Goal: Task Accomplishment & Management: Manage account settings

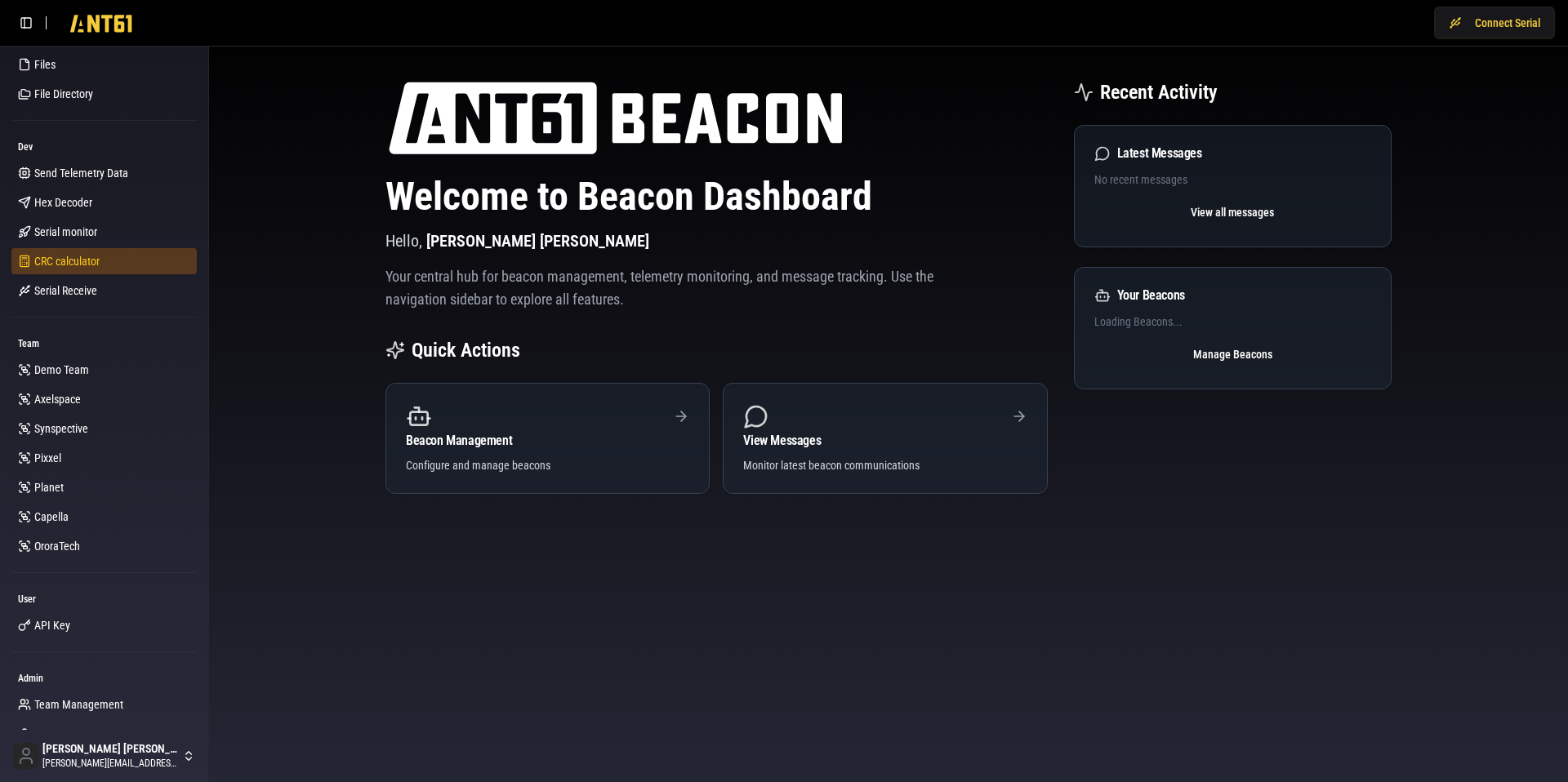
scroll to position [313, 0]
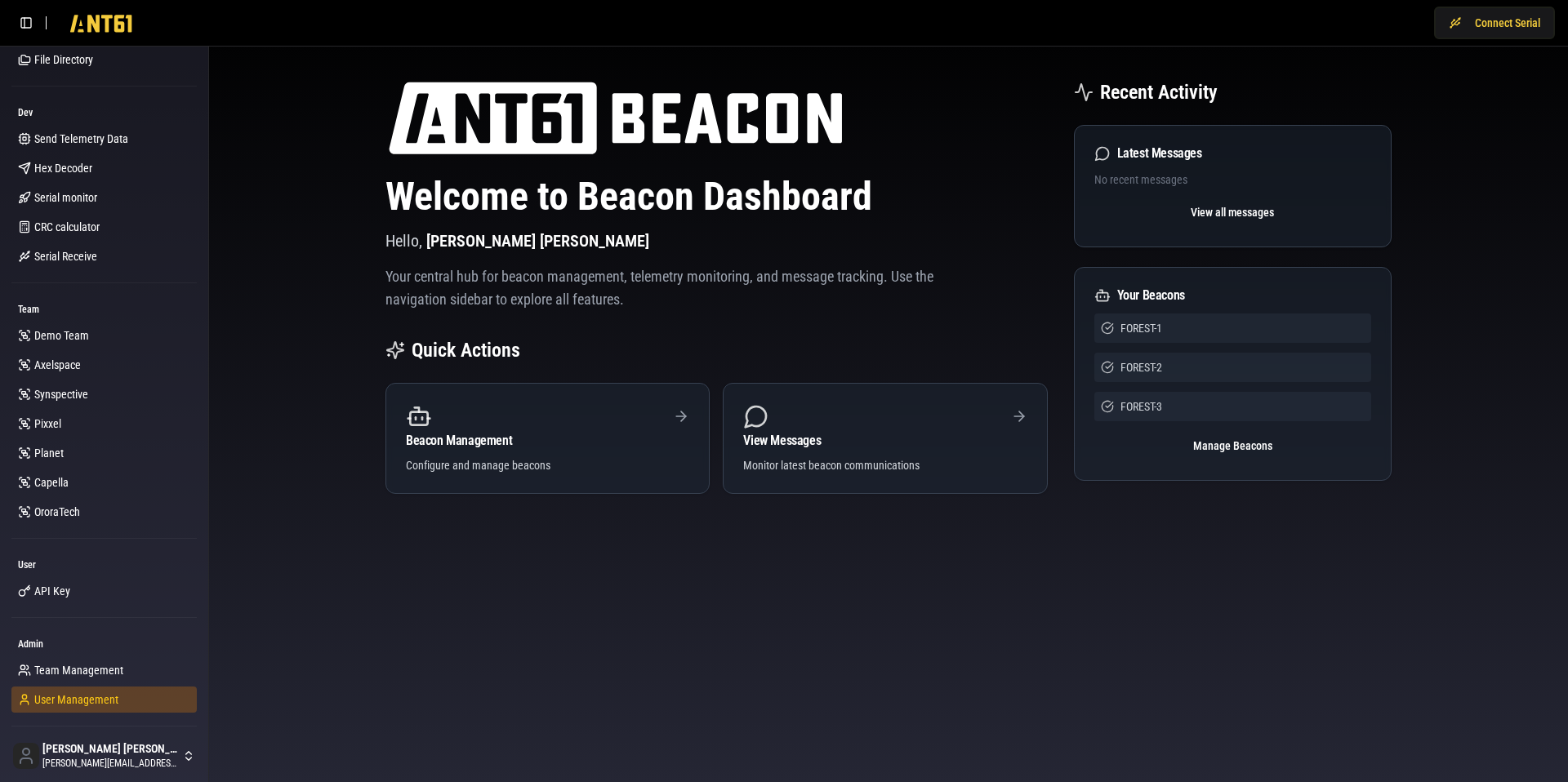
click at [60, 704] on span "User Management" at bounding box center [75, 699] width 84 height 16
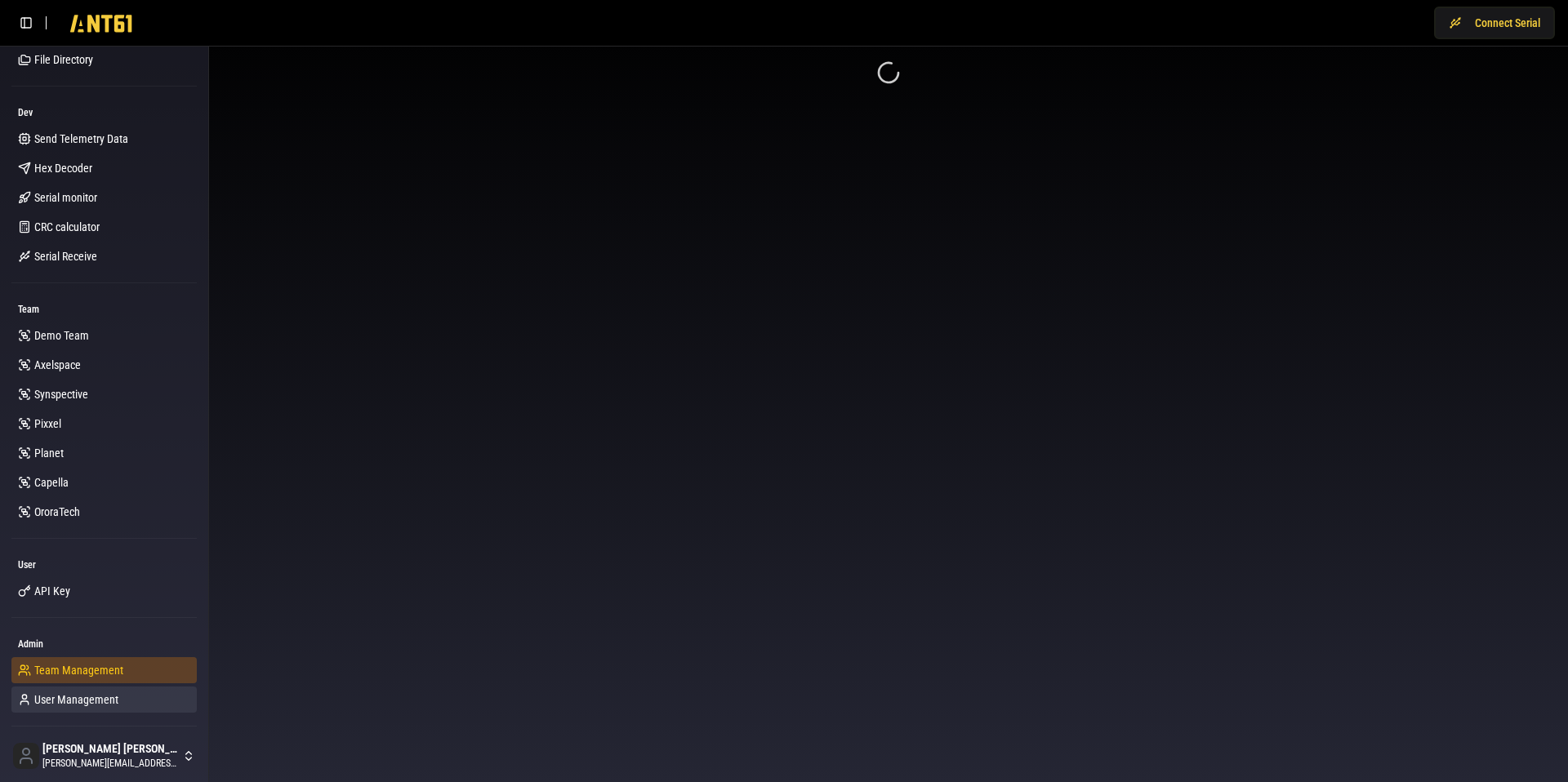
click at [88, 674] on span "Team Management" at bounding box center [78, 670] width 89 height 16
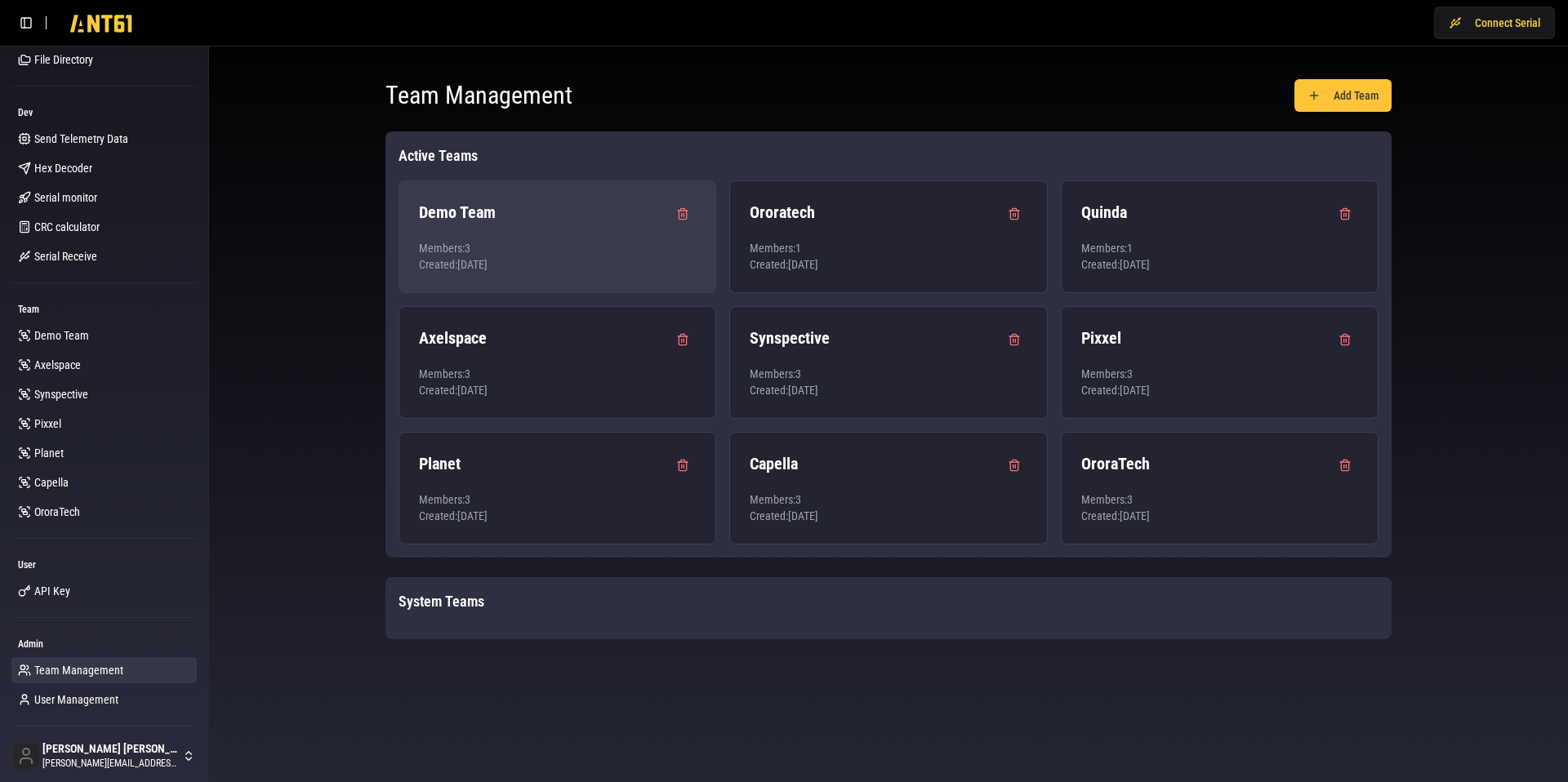
click at [573, 241] on p "Members: 3" at bounding box center [557, 247] width 277 height 16
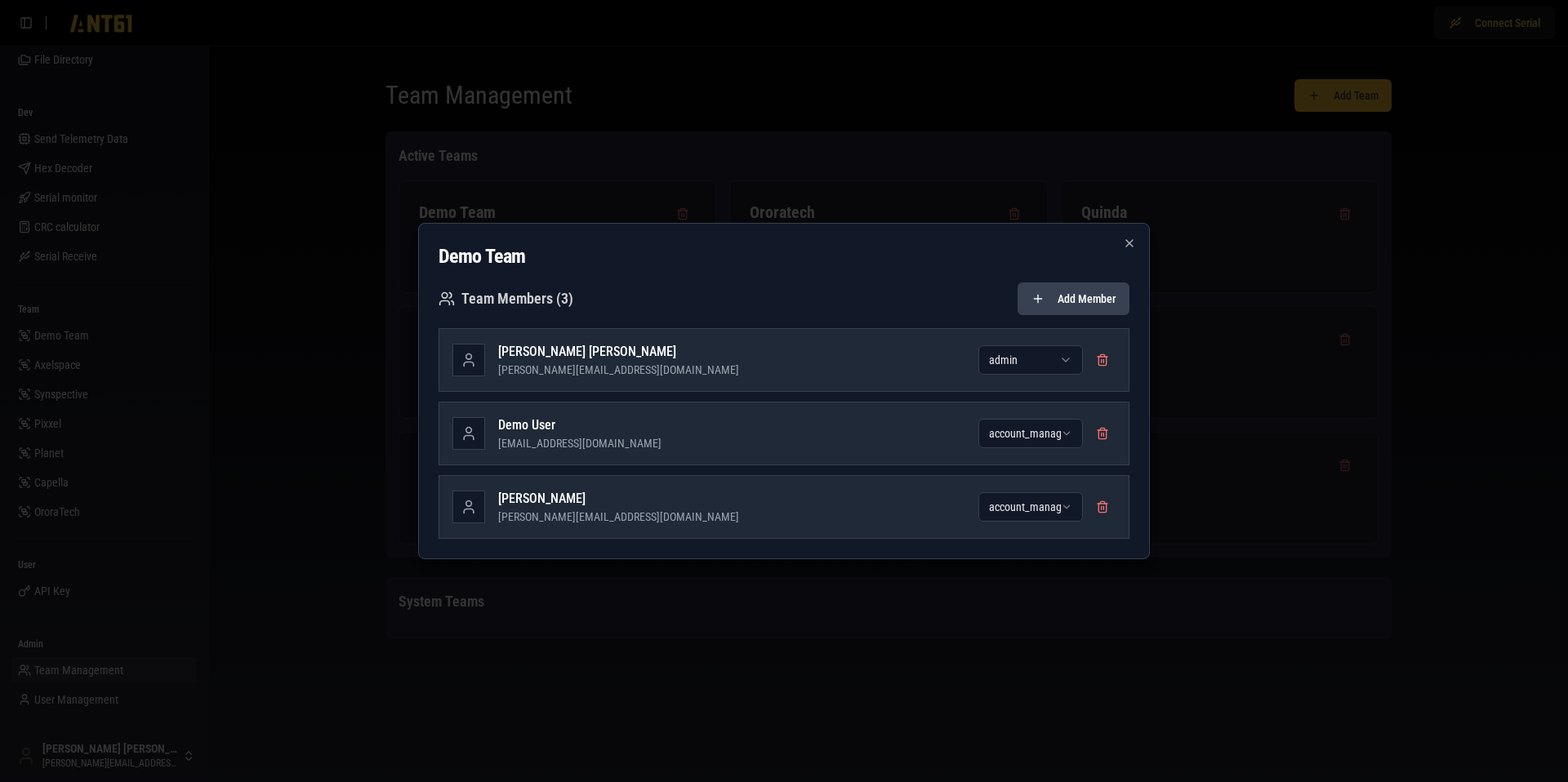
click at [1060, 293] on button "Add Member" at bounding box center [1073, 298] width 112 height 33
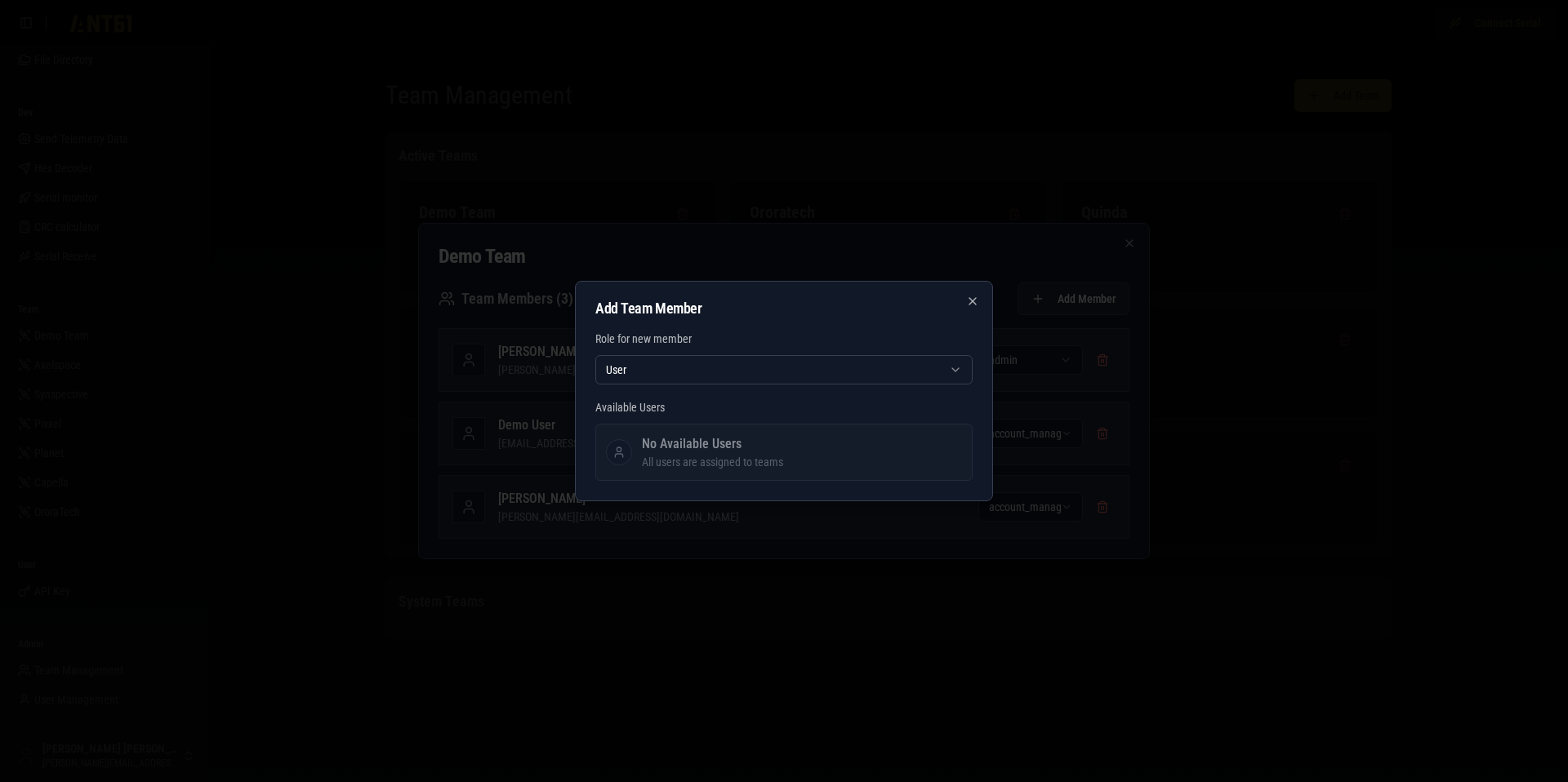
click at [945, 227] on div at bounding box center [784, 391] width 1568 height 782
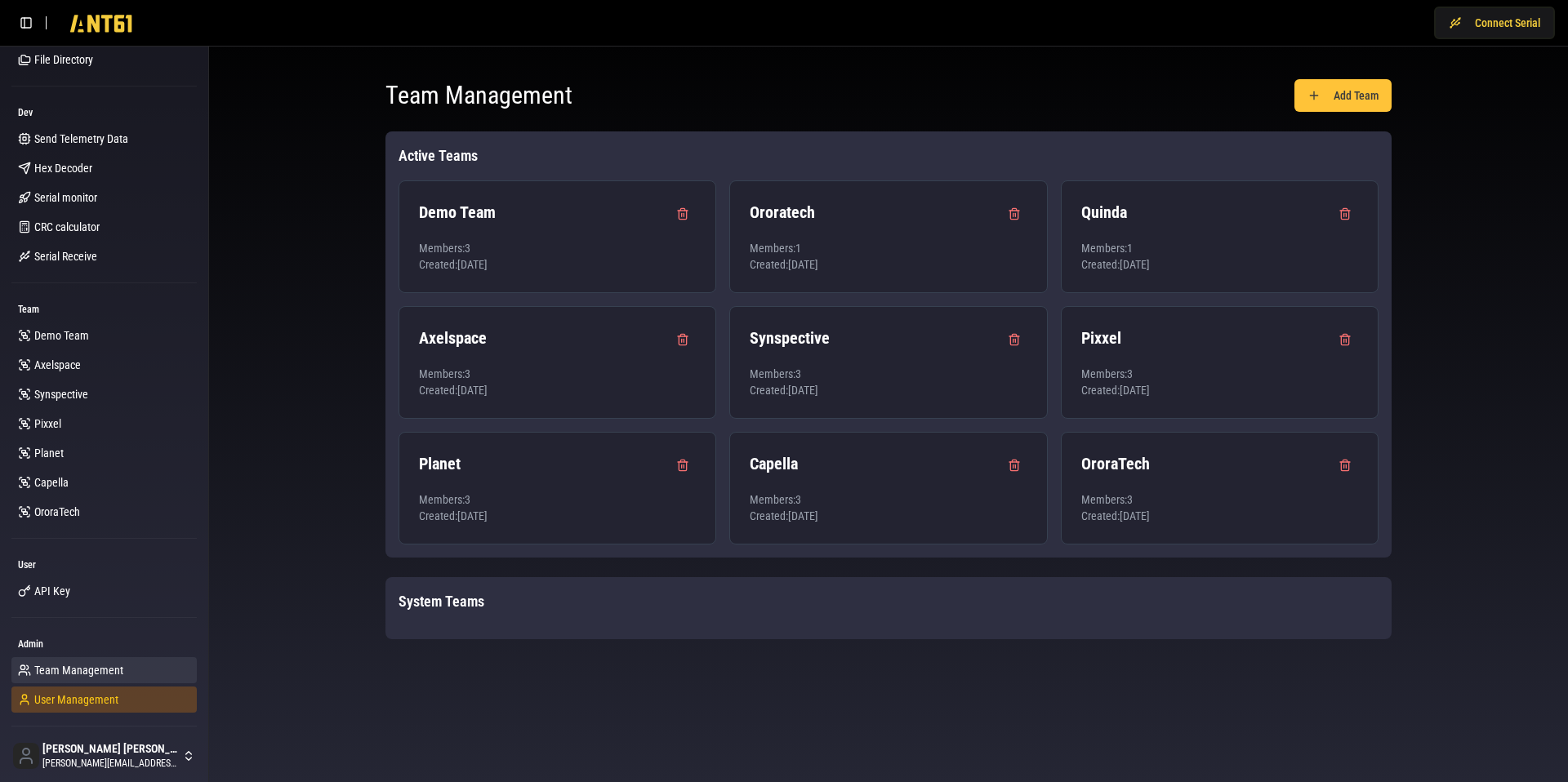
click at [81, 705] on span "User Management" at bounding box center [75, 699] width 84 height 16
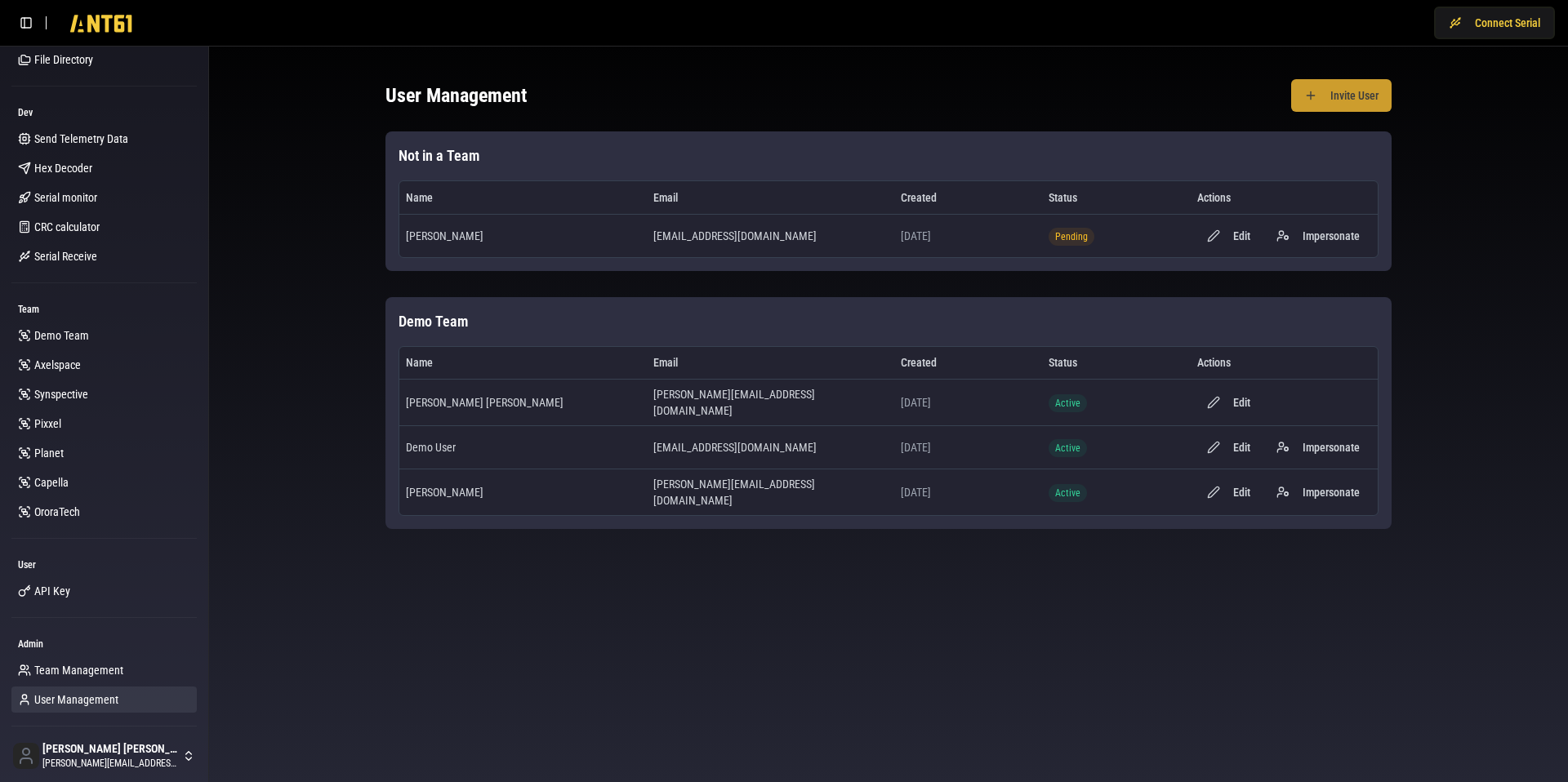
click at [1319, 99] on button "Invite User" at bounding box center [1341, 95] width 101 height 33
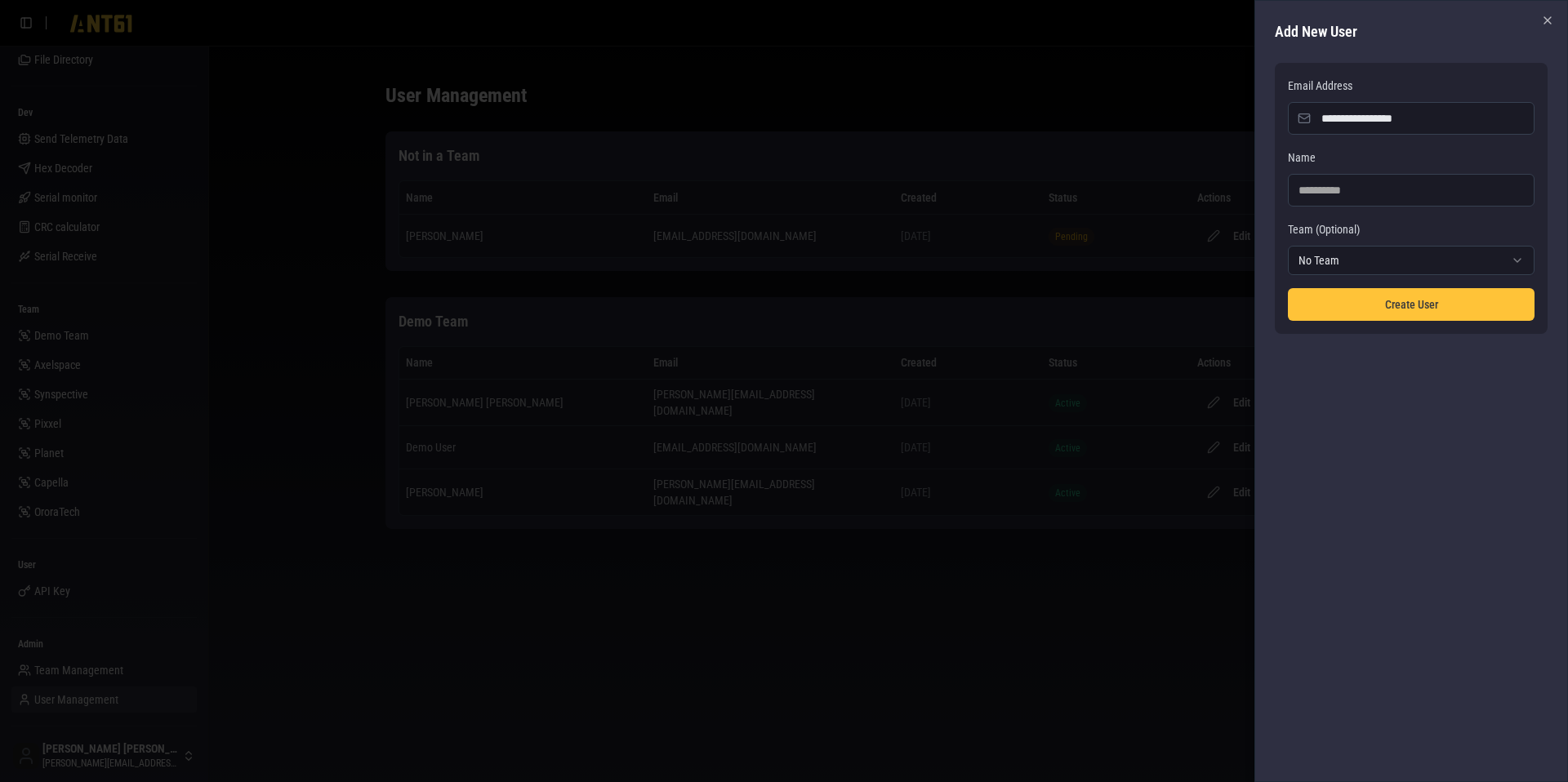
type input "**********"
click at [1329, 194] on input "Name" at bounding box center [1410, 190] width 247 height 33
type input "**********"
click at [1321, 264] on body "**********" at bounding box center [784, 391] width 1568 height 782
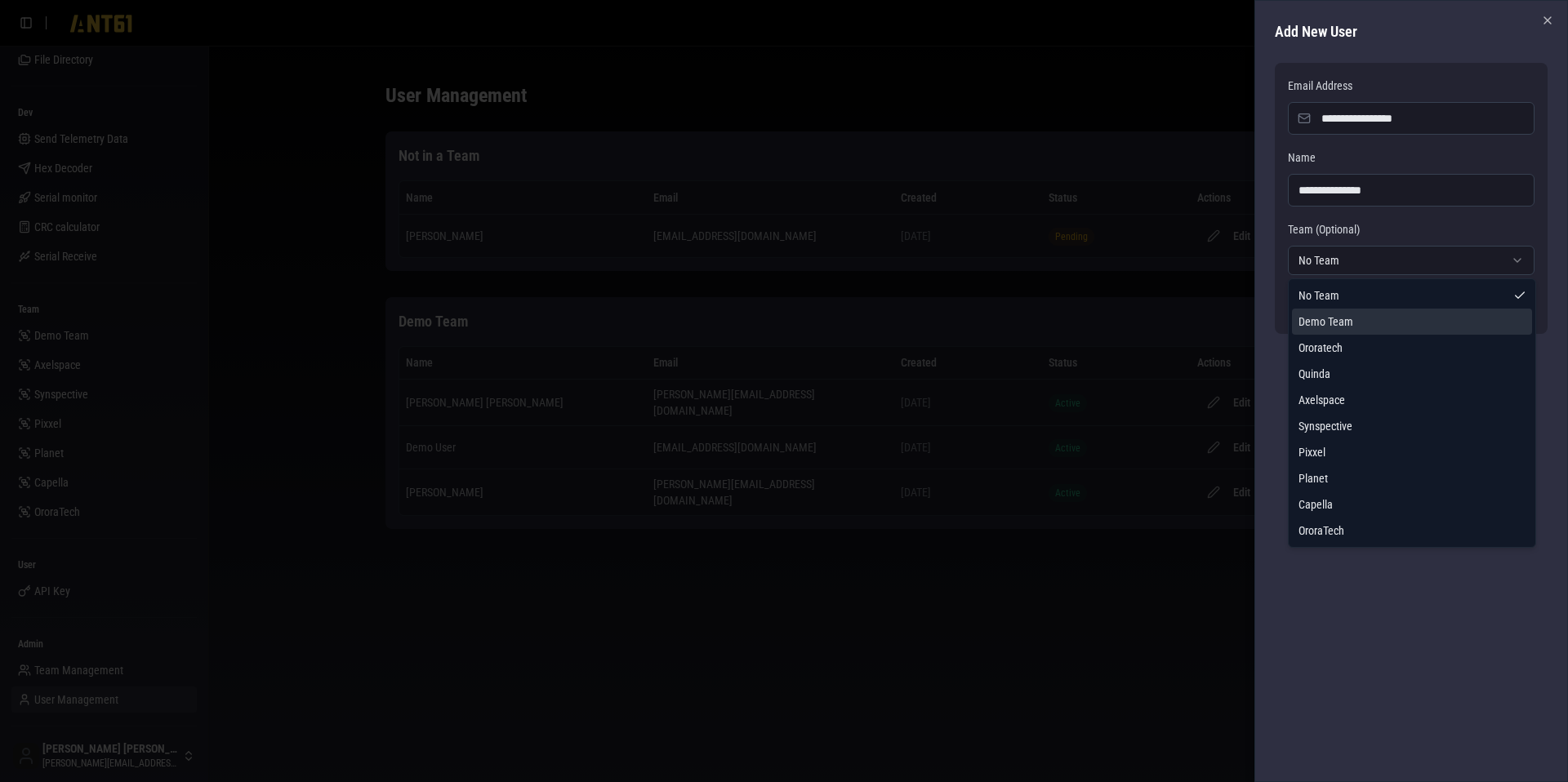
select select "**********"
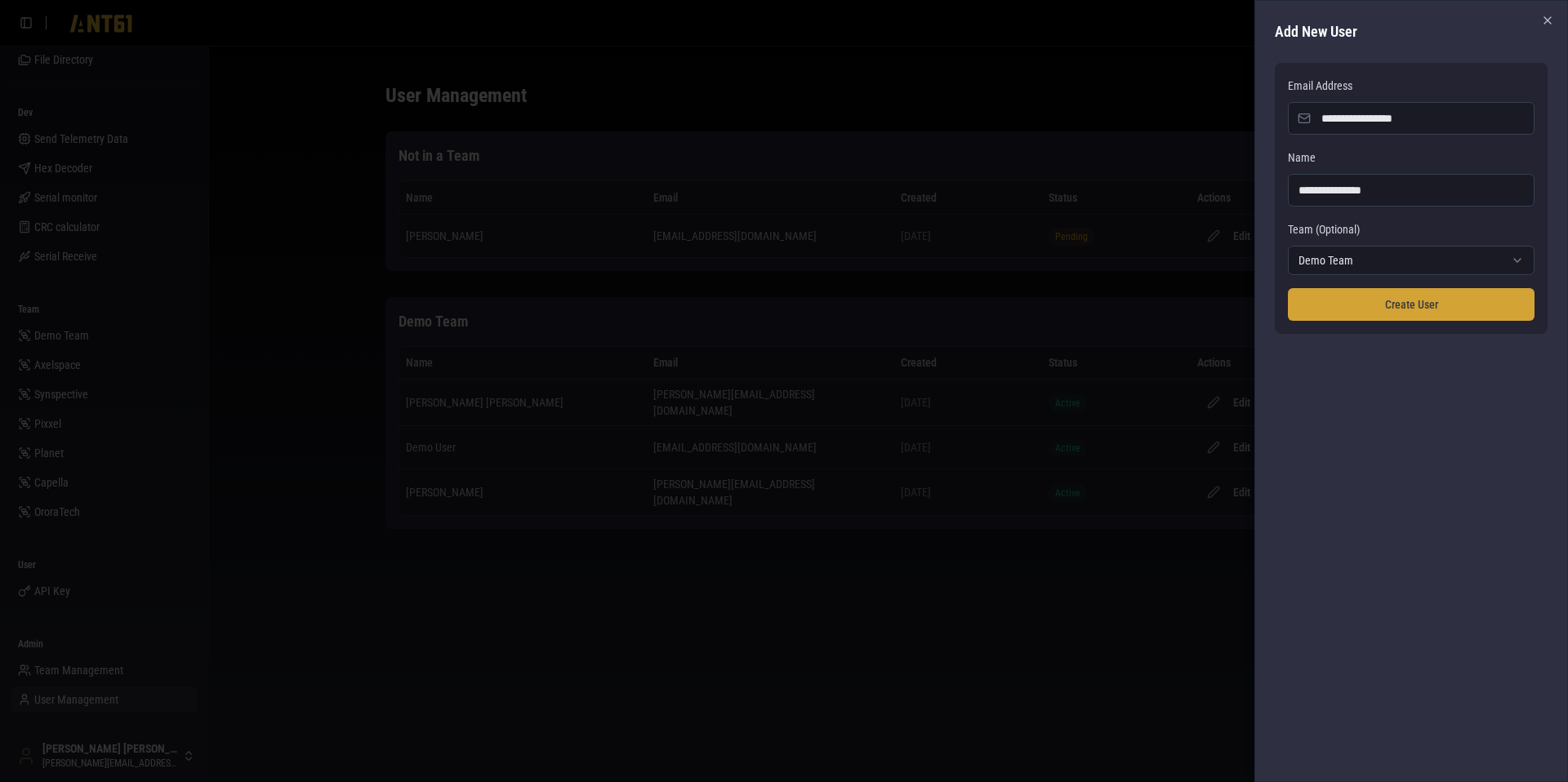
click at [1372, 303] on button "Create User" at bounding box center [1410, 304] width 247 height 33
click at [956, 628] on div at bounding box center [784, 391] width 1568 height 782
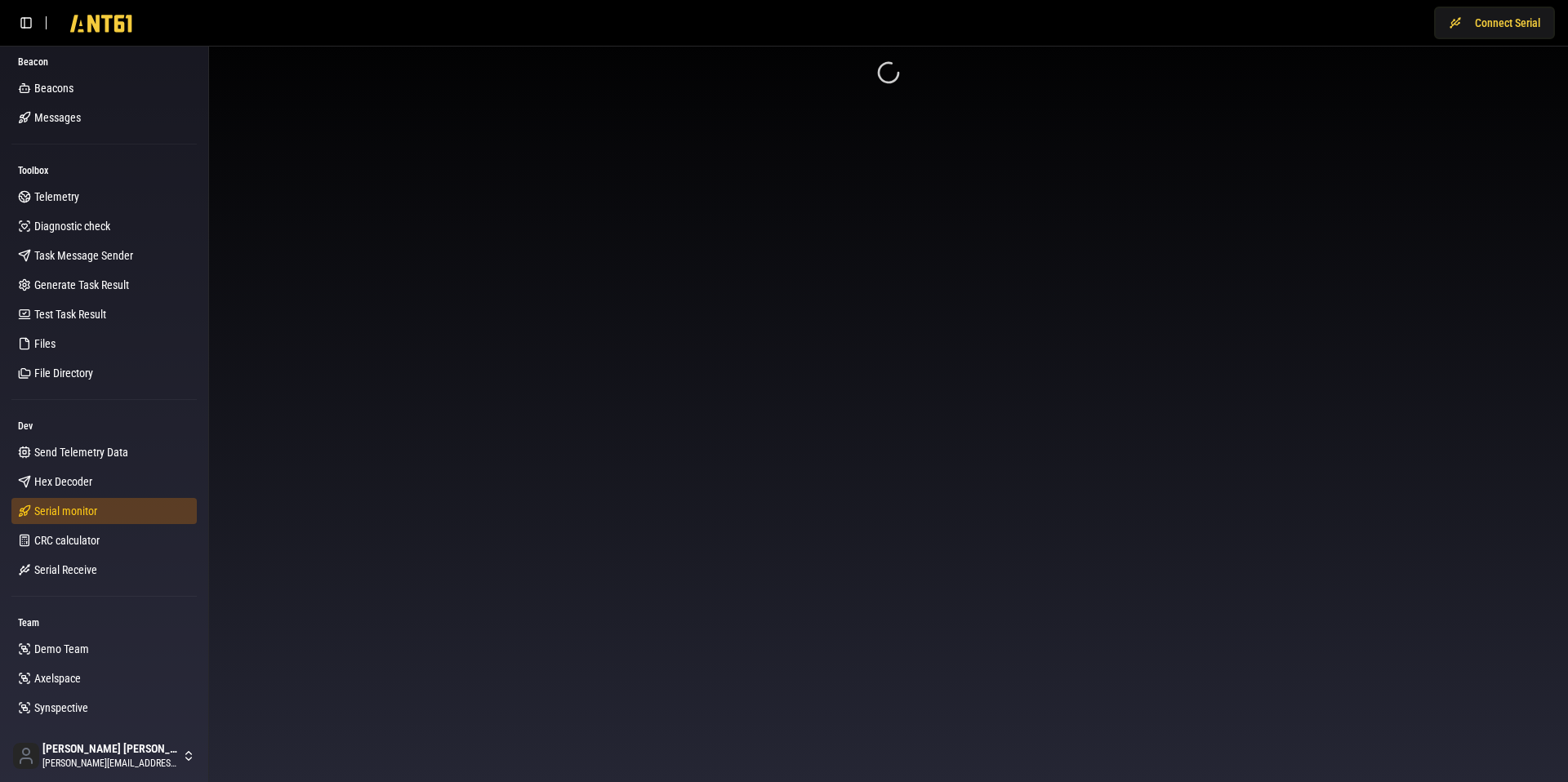
scroll to position [313, 0]
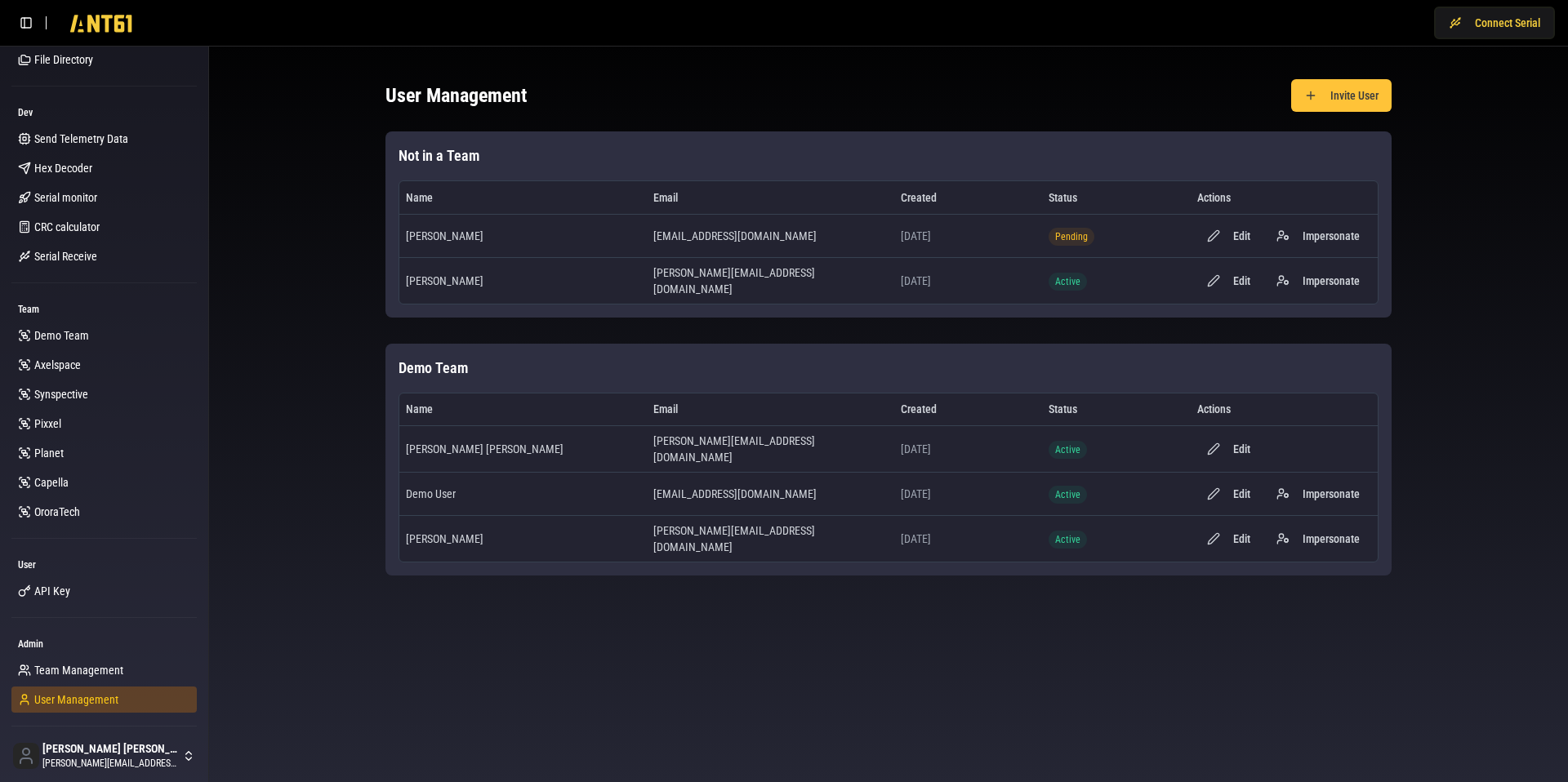
click at [50, 693] on span "User Management" at bounding box center [75, 699] width 84 height 16
click at [1333, 99] on button "Invite User" at bounding box center [1341, 95] width 101 height 33
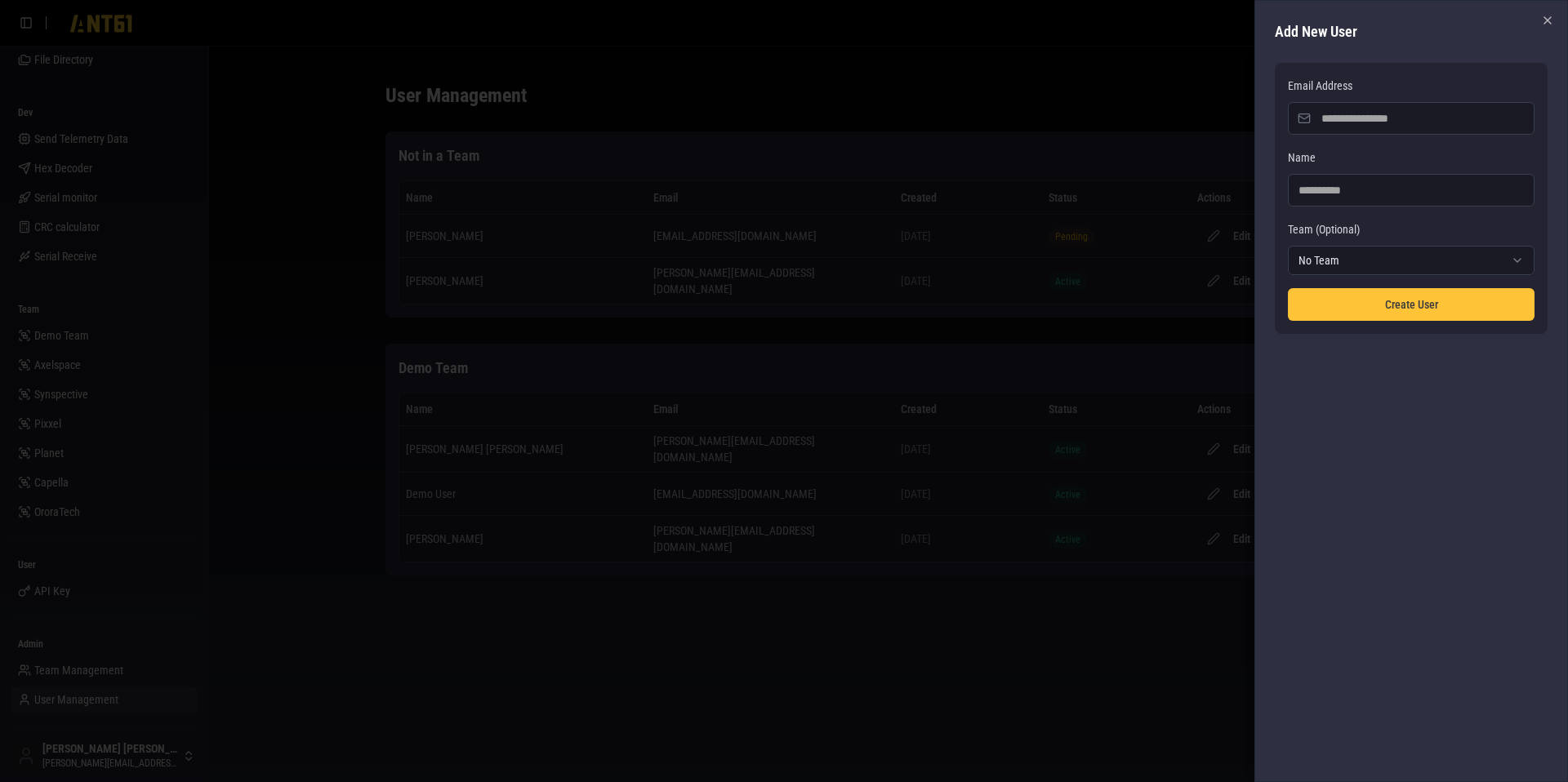
click at [1121, 128] on div at bounding box center [784, 391] width 1568 height 782
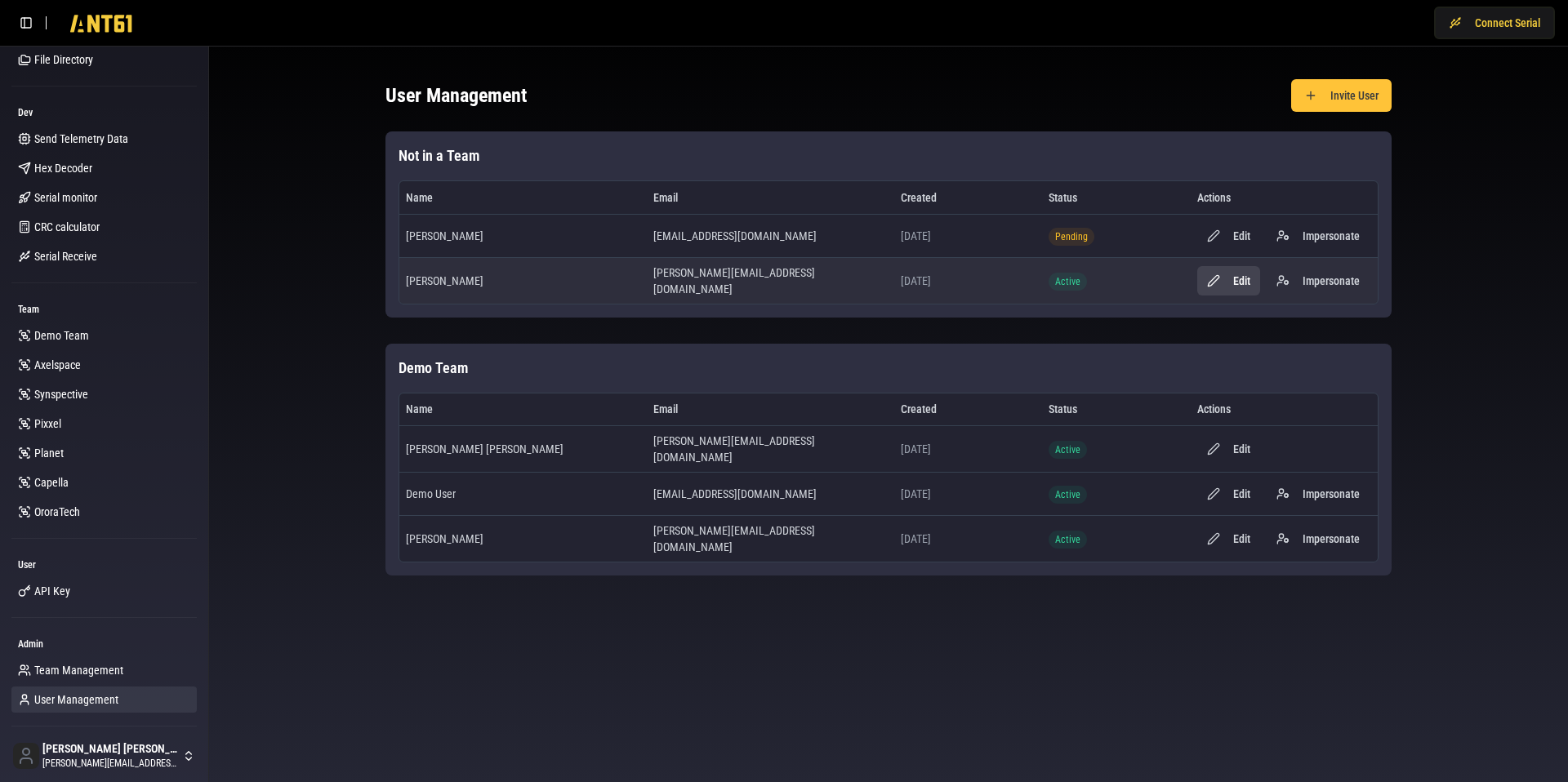
click at [1235, 286] on button "Edit" at bounding box center [1228, 280] width 63 height 30
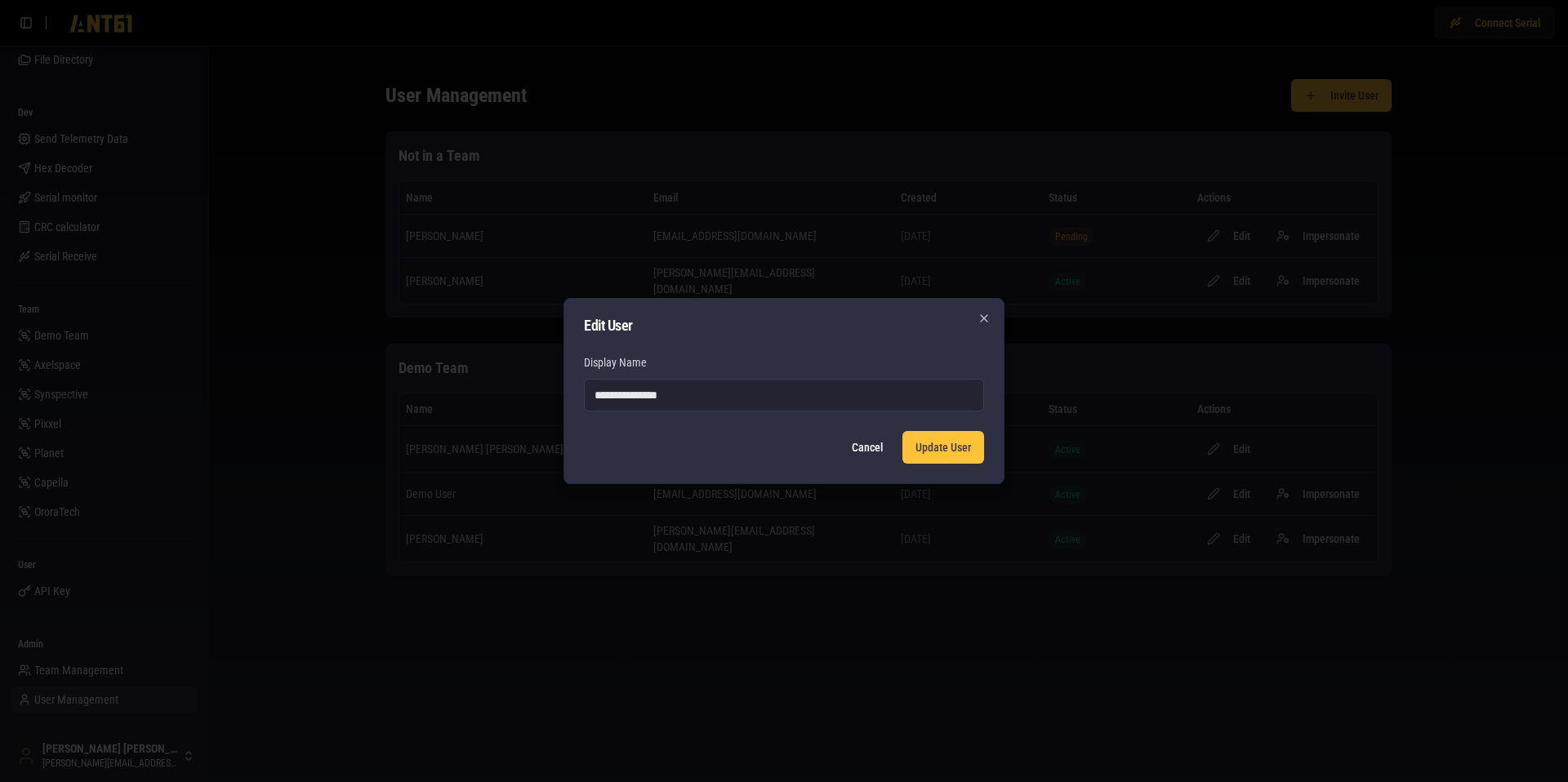
click at [1047, 243] on div at bounding box center [784, 391] width 1568 height 782
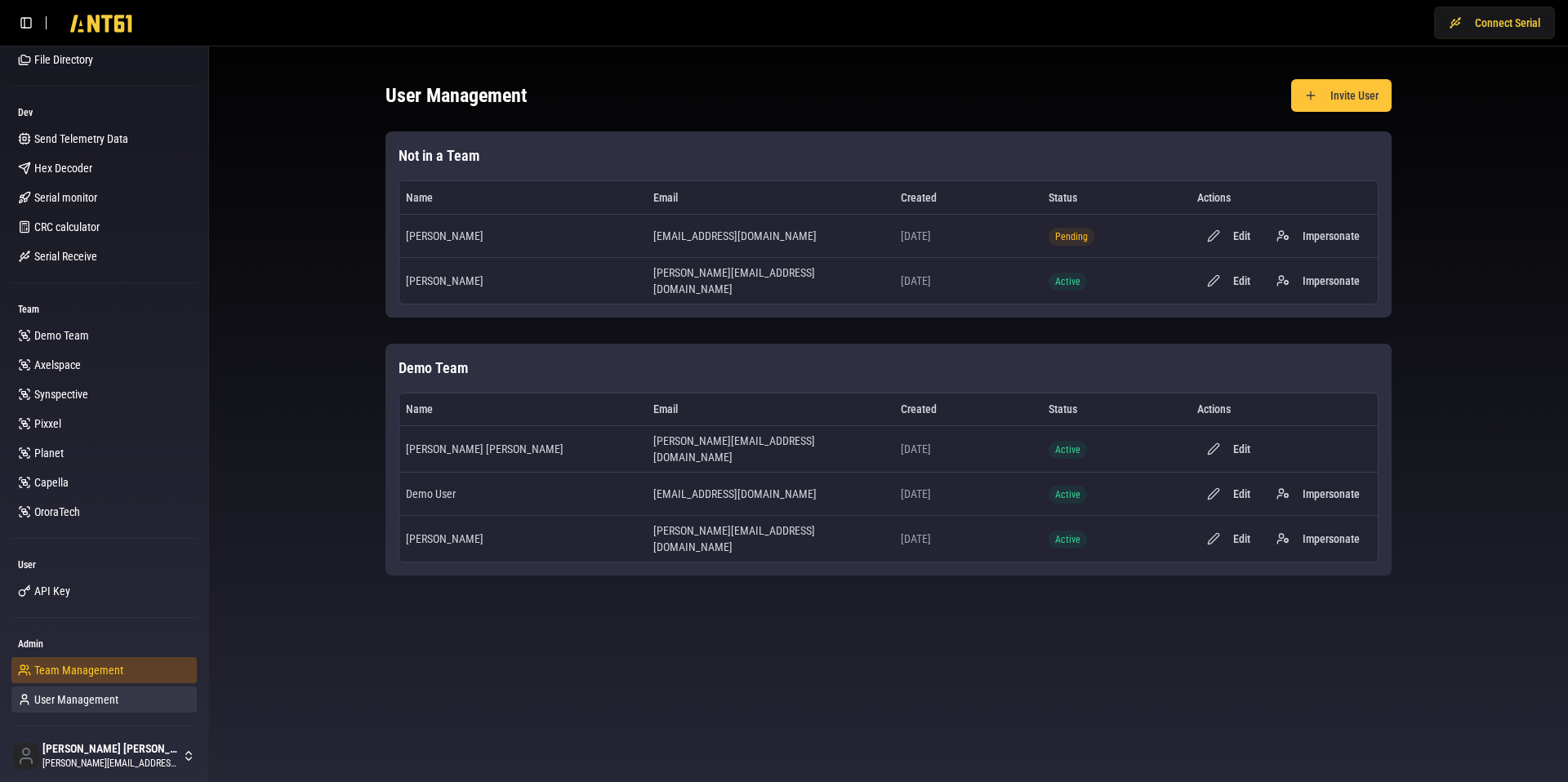
click at [97, 677] on span "Team Management" at bounding box center [78, 670] width 89 height 16
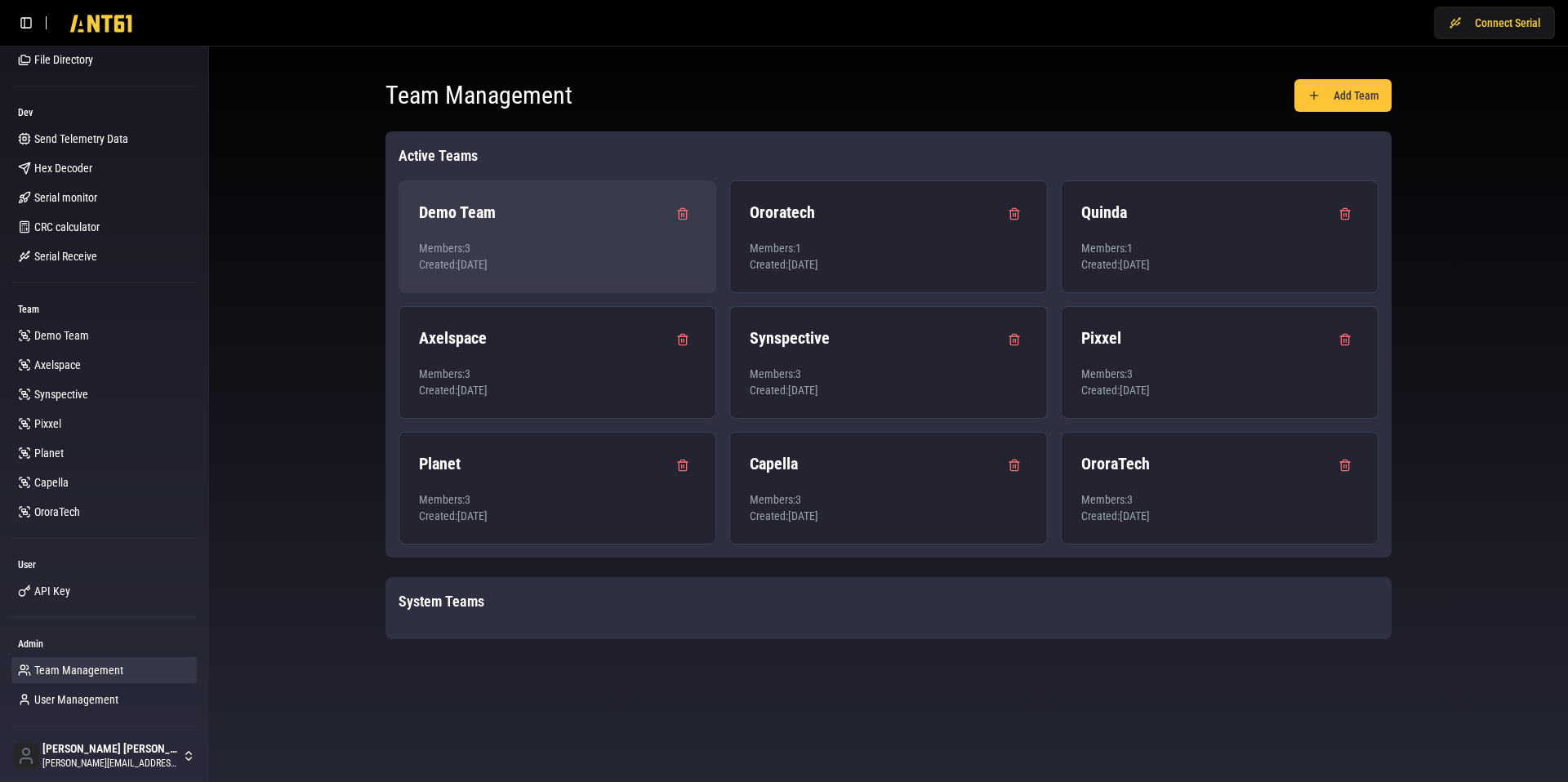
click at [551, 241] on p "Members: 3" at bounding box center [557, 247] width 277 height 16
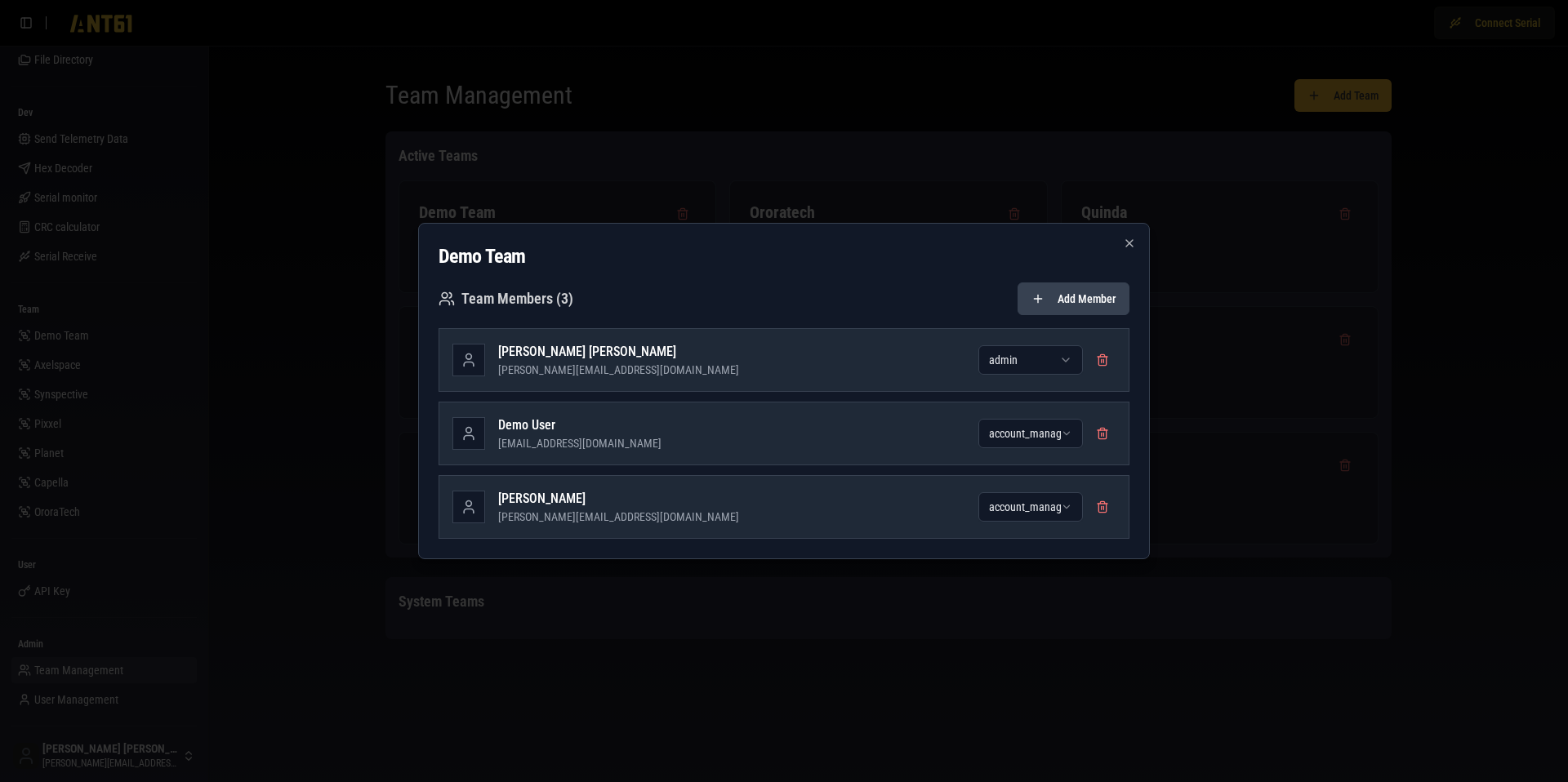
click at [1083, 300] on button "Add Member" at bounding box center [1073, 298] width 112 height 33
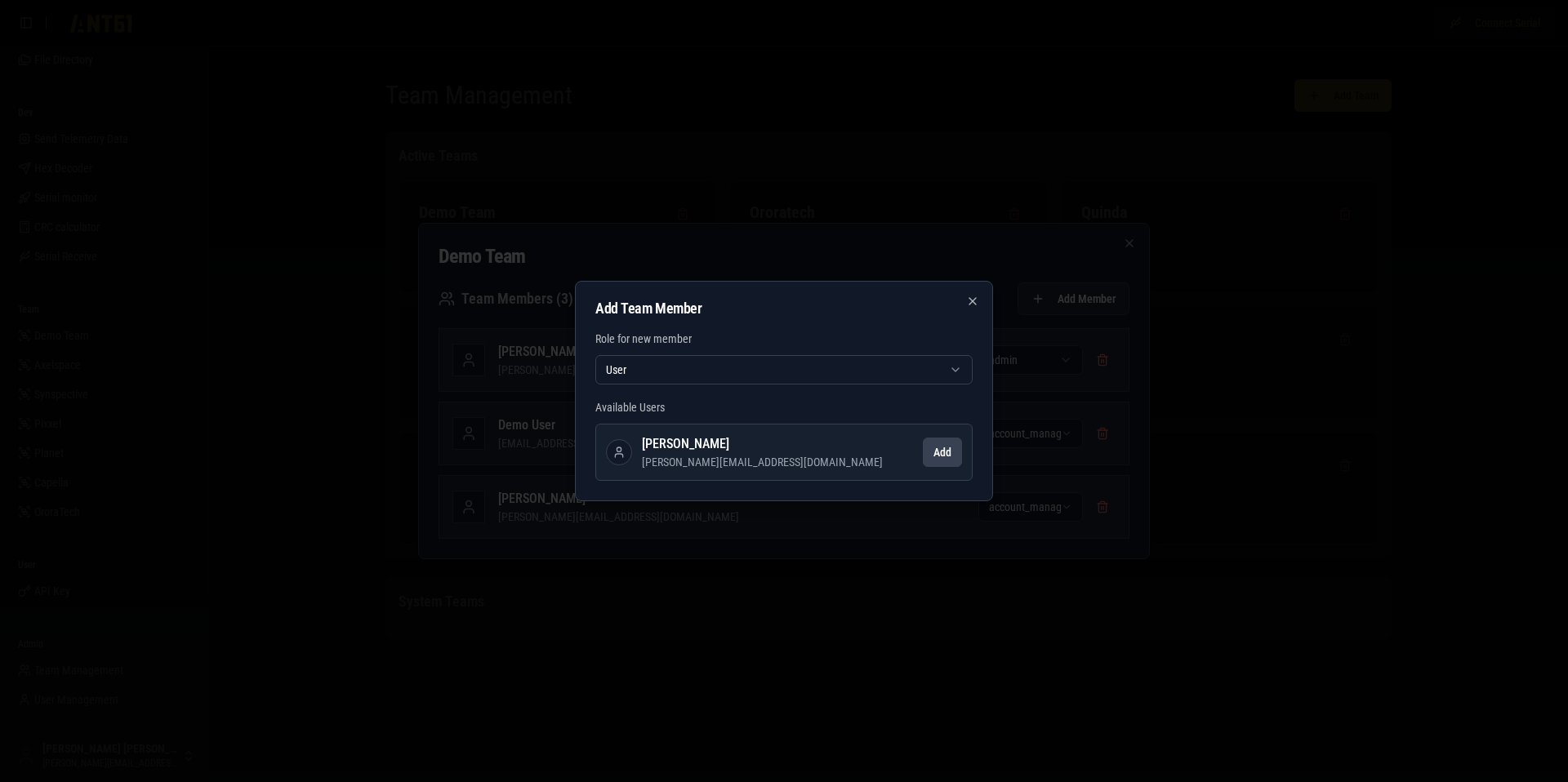
click at [939, 447] on button "Add" at bounding box center [942, 452] width 39 height 30
click at [809, 375] on body "Connect Serial Beacon Beacons Messages Toolbox Telemetry Diagnostic check Task …" at bounding box center [784, 391] width 1568 height 782
click at [906, 474] on body "Connect Serial Beacon Beacons Messages Toolbox Telemetry Diagnostic check Task …" at bounding box center [784, 391] width 1568 height 782
click at [939, 458] on button "Add" at bounding box center [942, 452] width 39 height 30
click at [818, 372] on body "Connect Serial Beacon Beacons Messages Toolbox Telemetry Diagnostic check Task …" at bounding box center [784, 391] width 1568 height 782
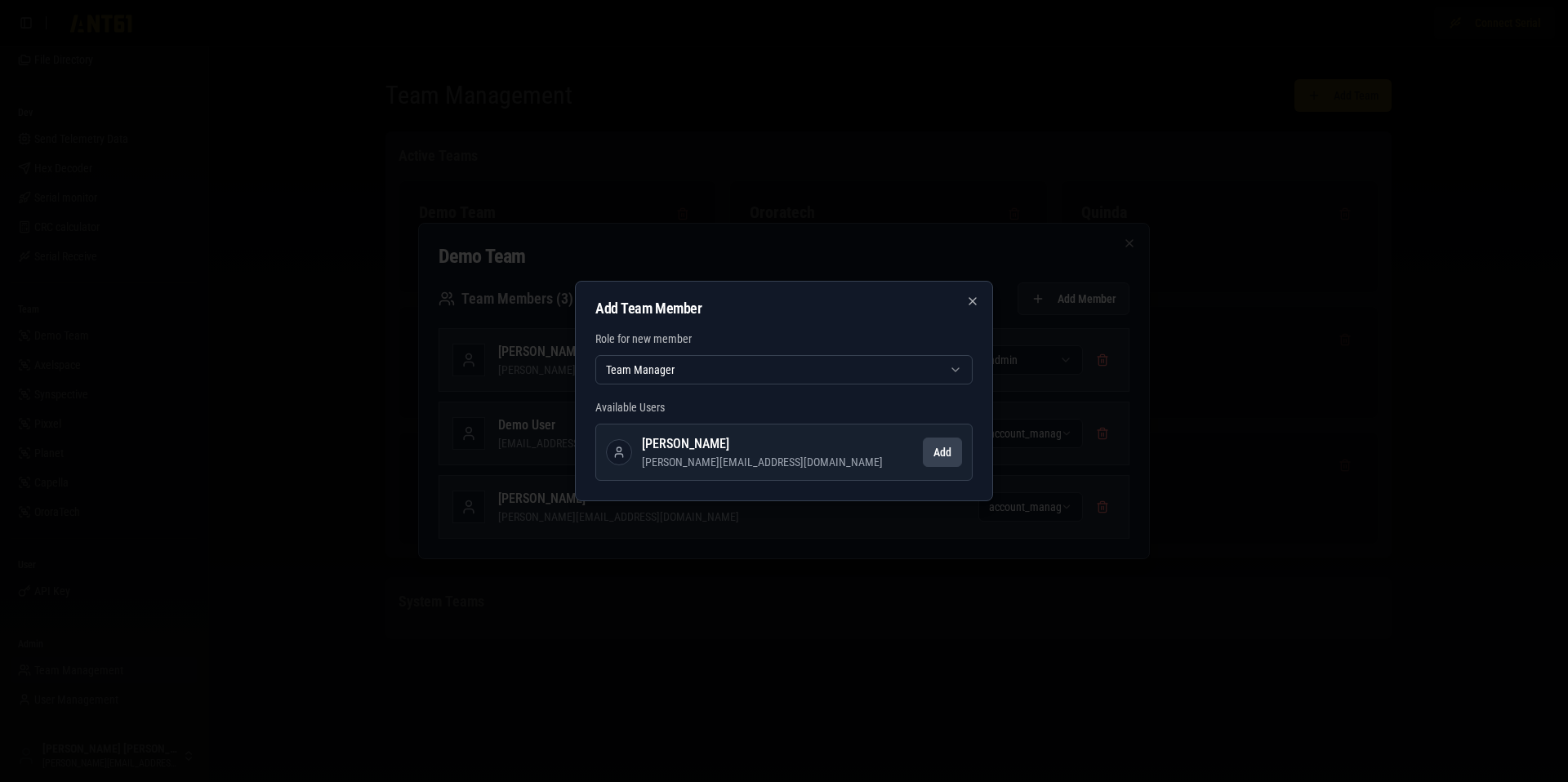
click at [946, 448] on button "Add" at bounding box center [942, 452] width 39 height 30
click at [1033, 419] on div at bounding box center [784, 391] width 1568 height 782
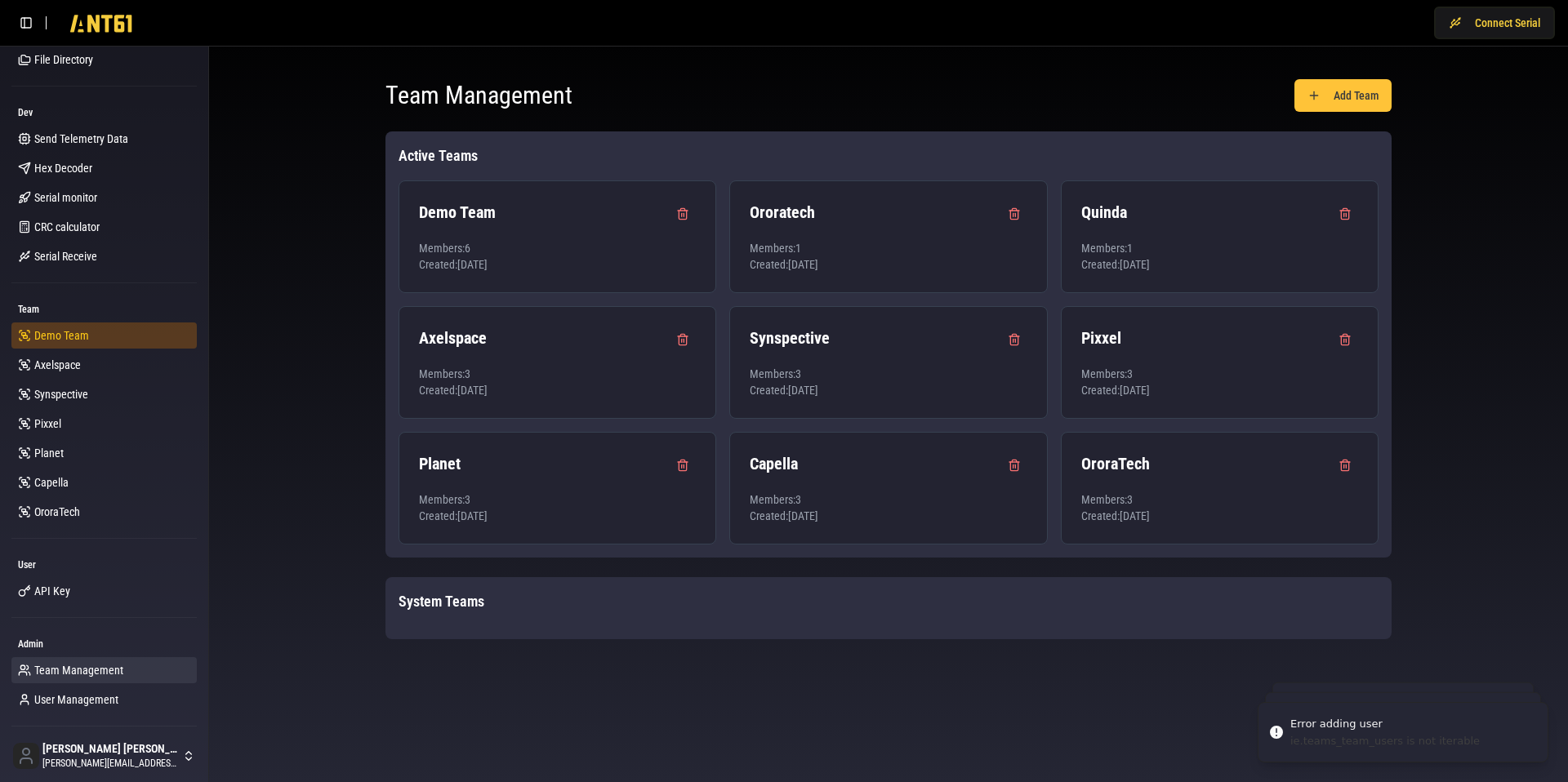
click at [103, 336] on link "Demo Team" at bounding box center [103, 336] width 186 height 26
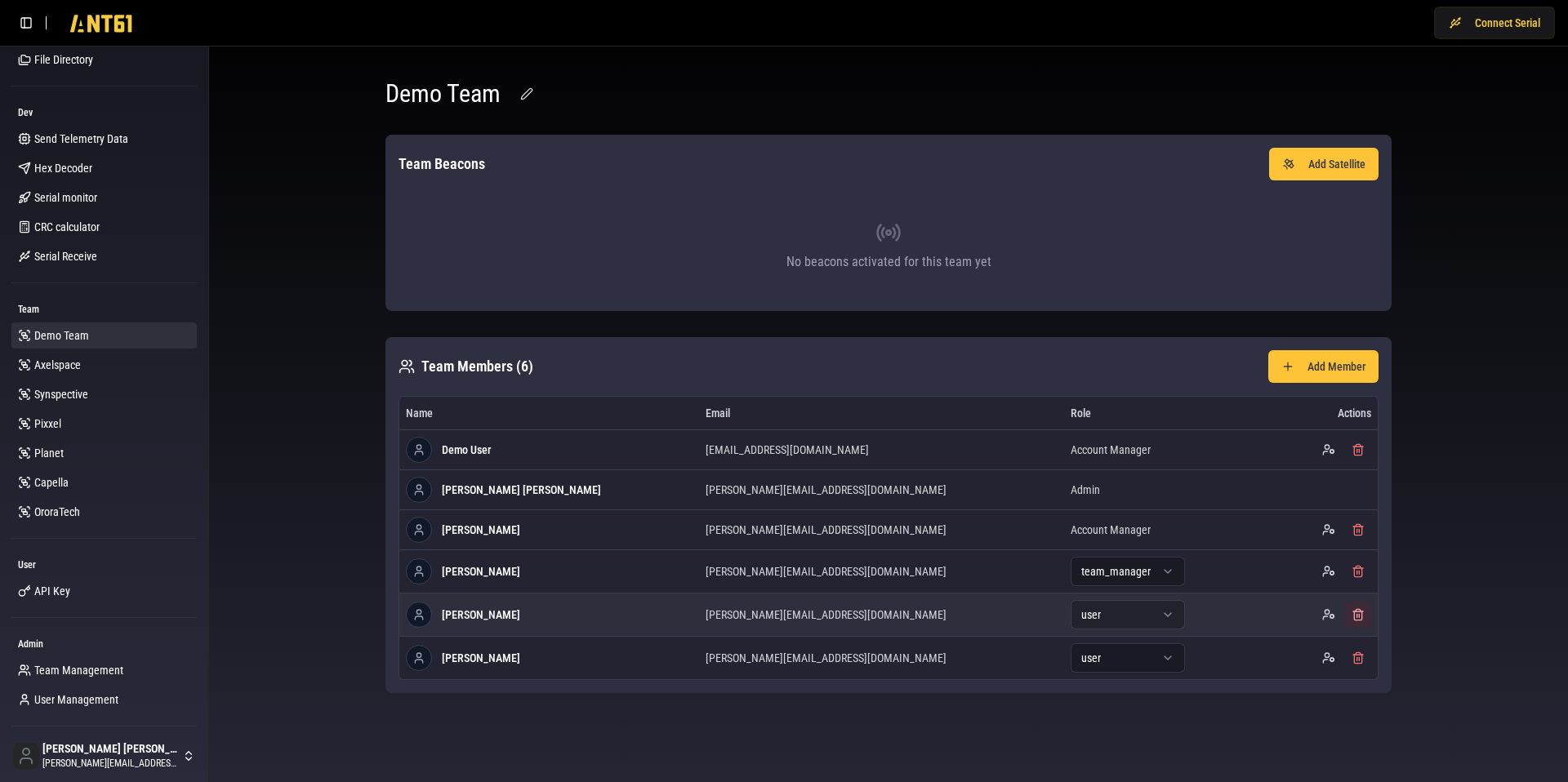
click at [1363, 618] on button at bounding box center [1357, 614] width 26 height 26
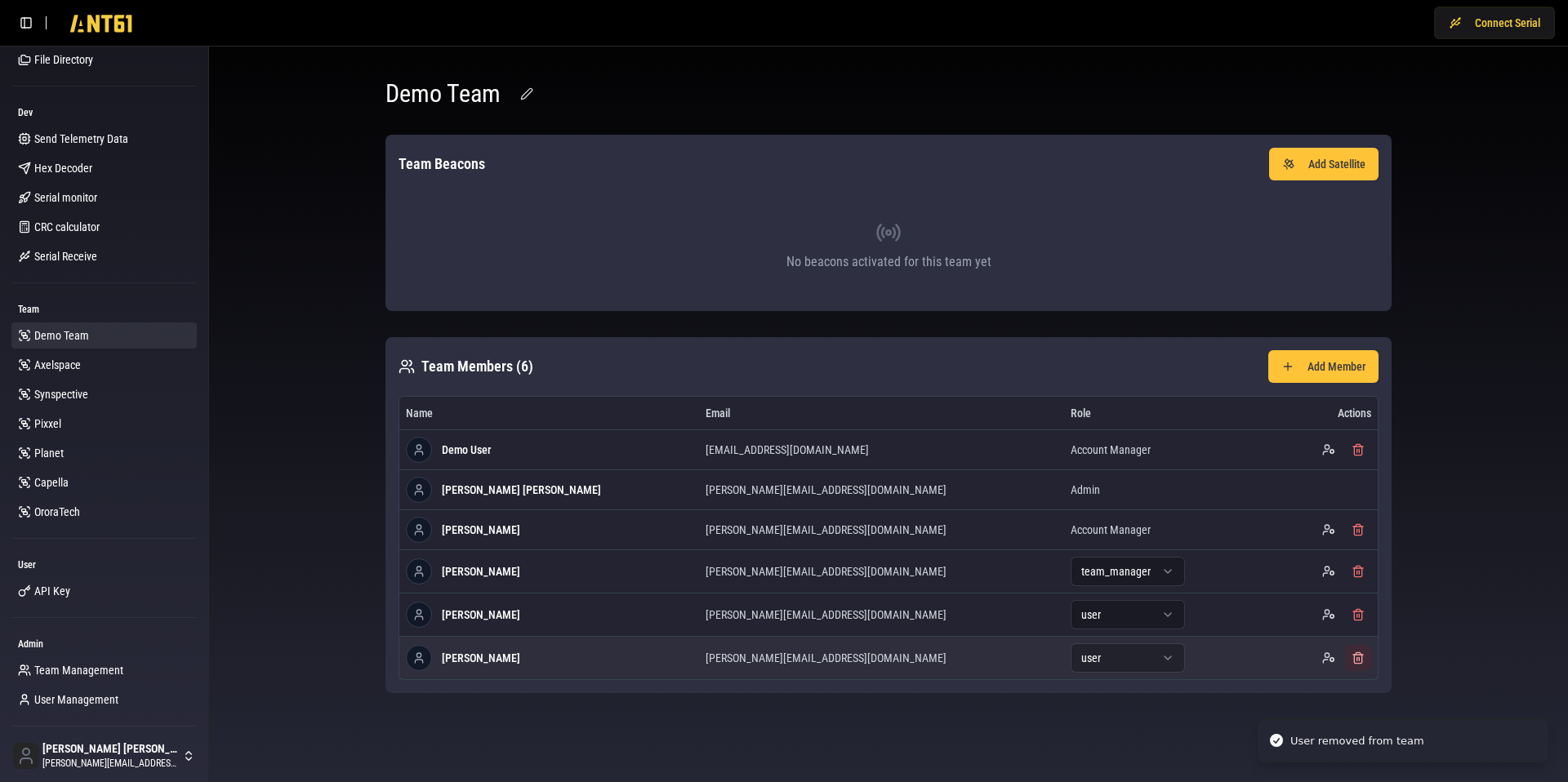
click at [1360, 658] on button at bounding box center [1357, 657] width 26 height 26
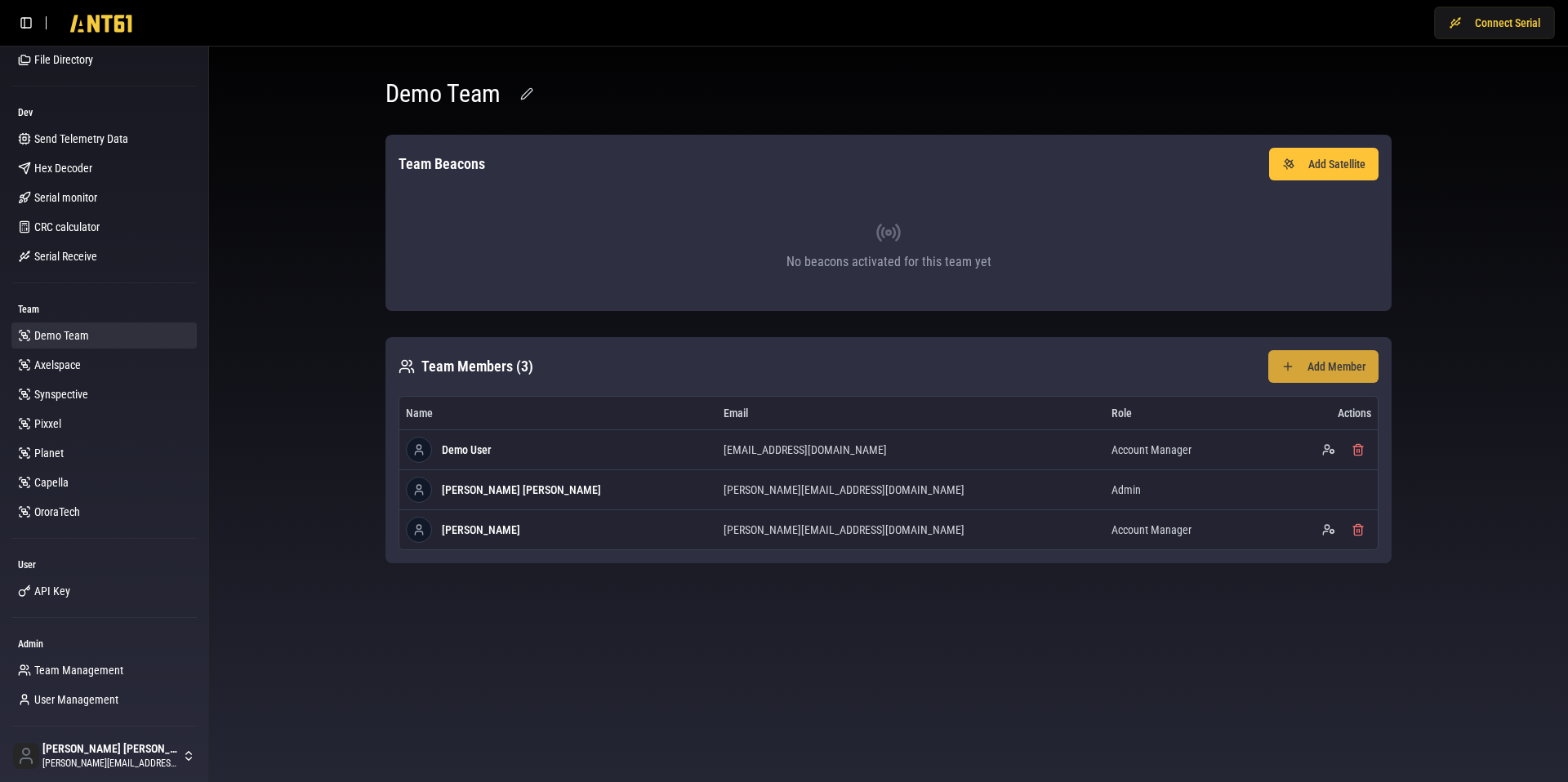
click at [1291, 358] on button "Add Member" at bounding box center [1323, 366] width 110 height 33
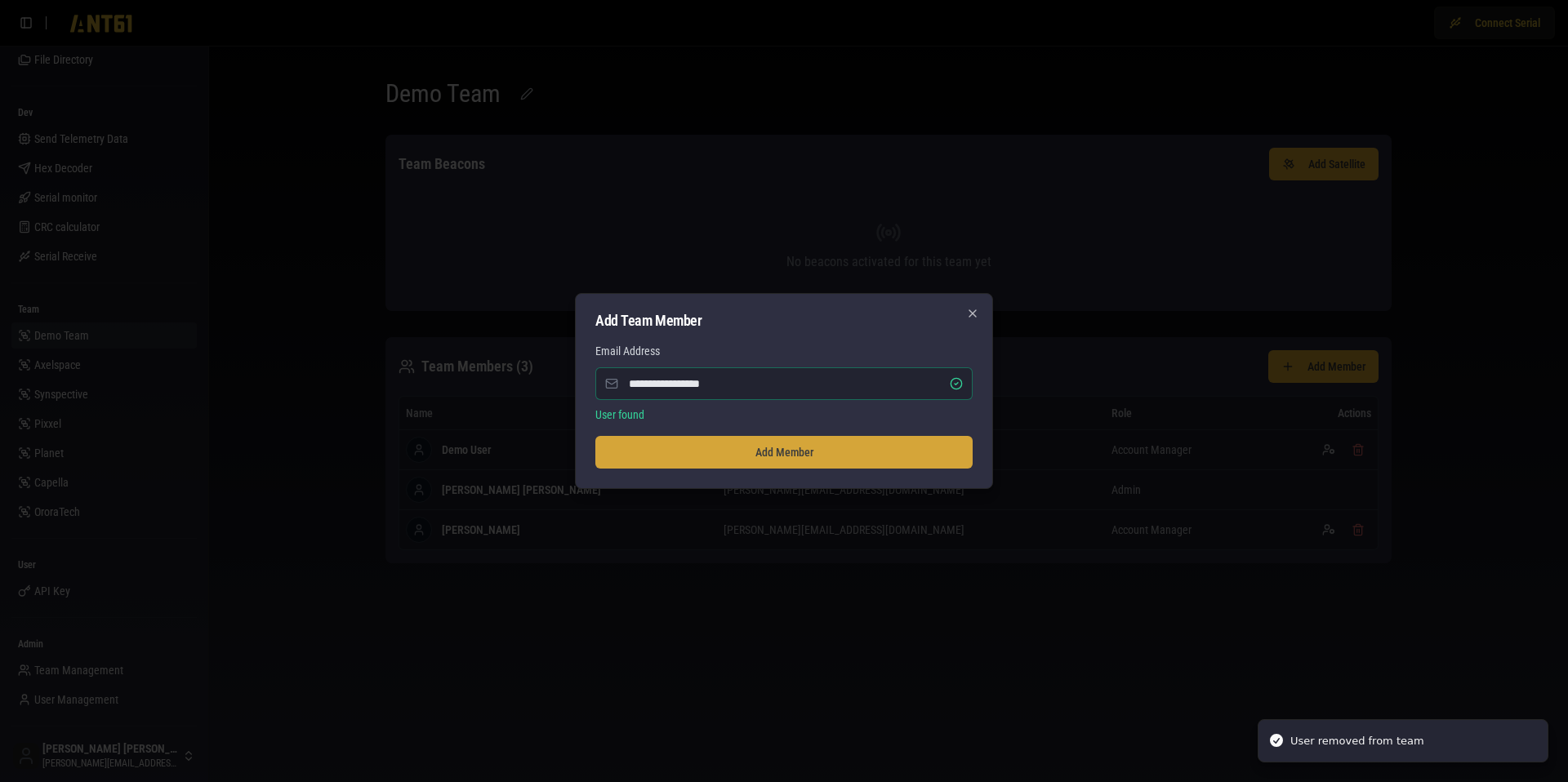
type input "**********"
click at [751, 455] on button "Add Member" at bounding box center [784, 452] width 377 height 33
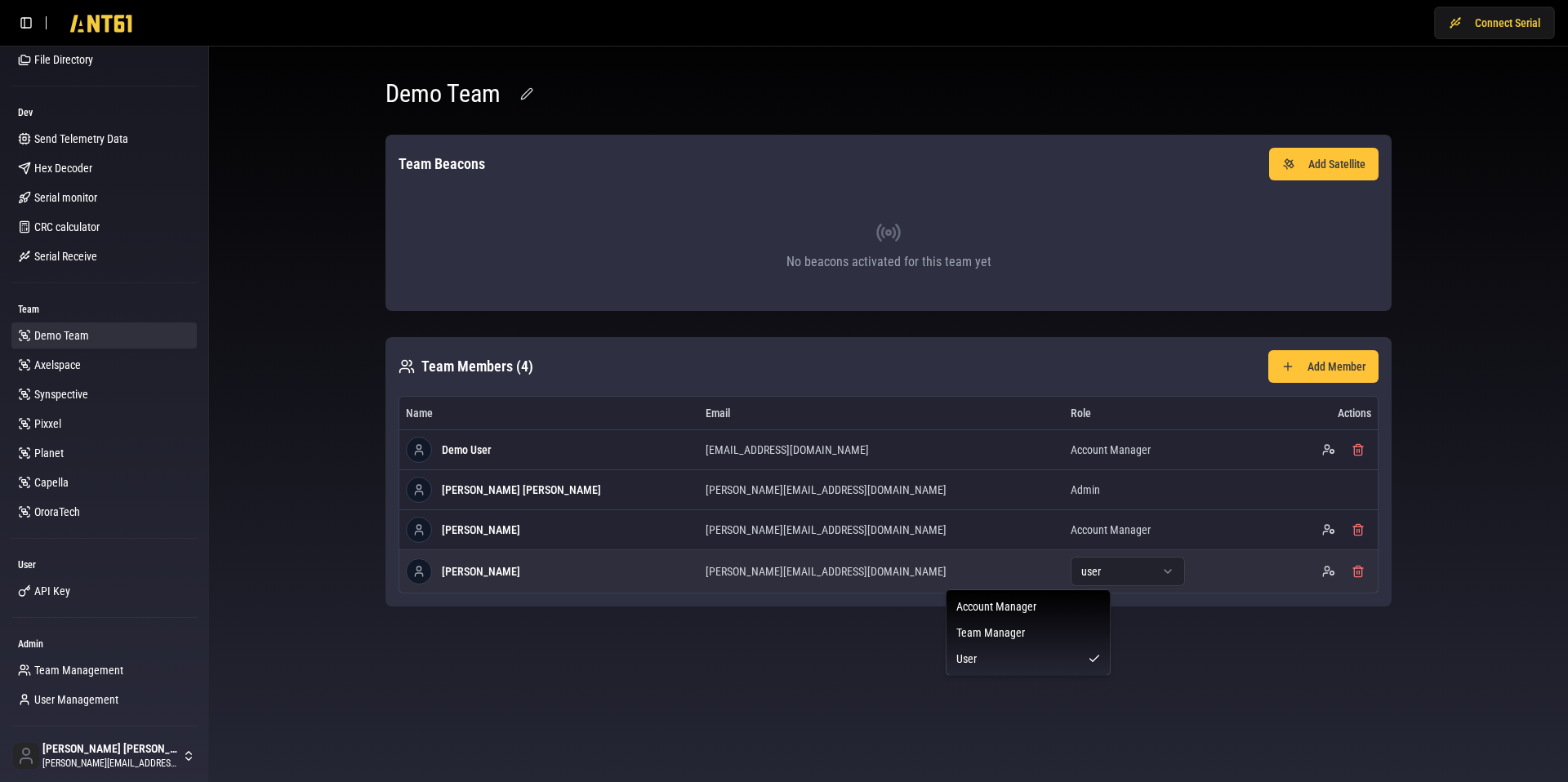
click at [1007, 580] on html "Connect Serial Beacon Beacons Messages Toolbox Telemetry Diagnostic check Task …" at bounding box center [784, 391] width 1568 height 782
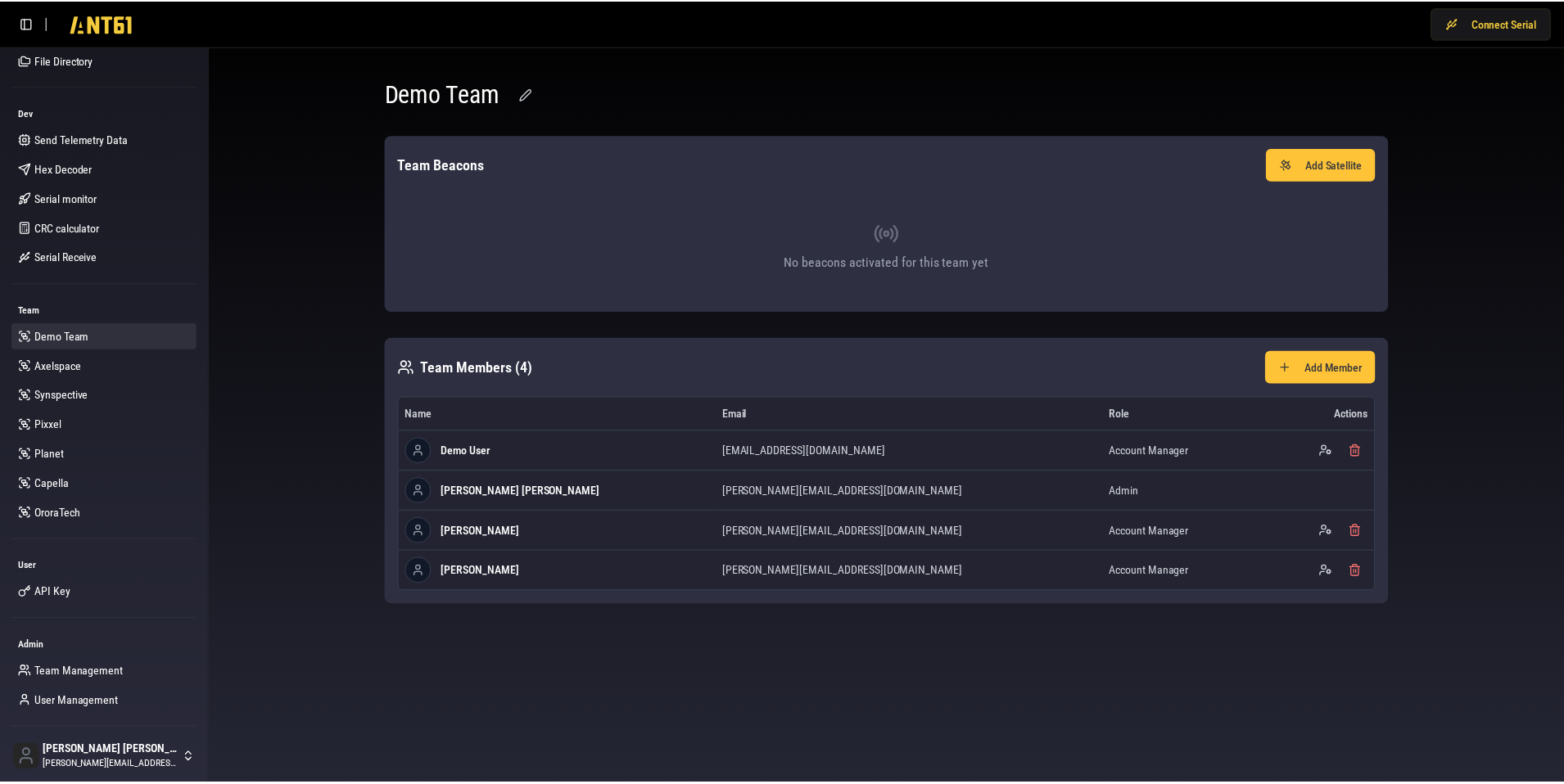
scroll to position [314, 0]
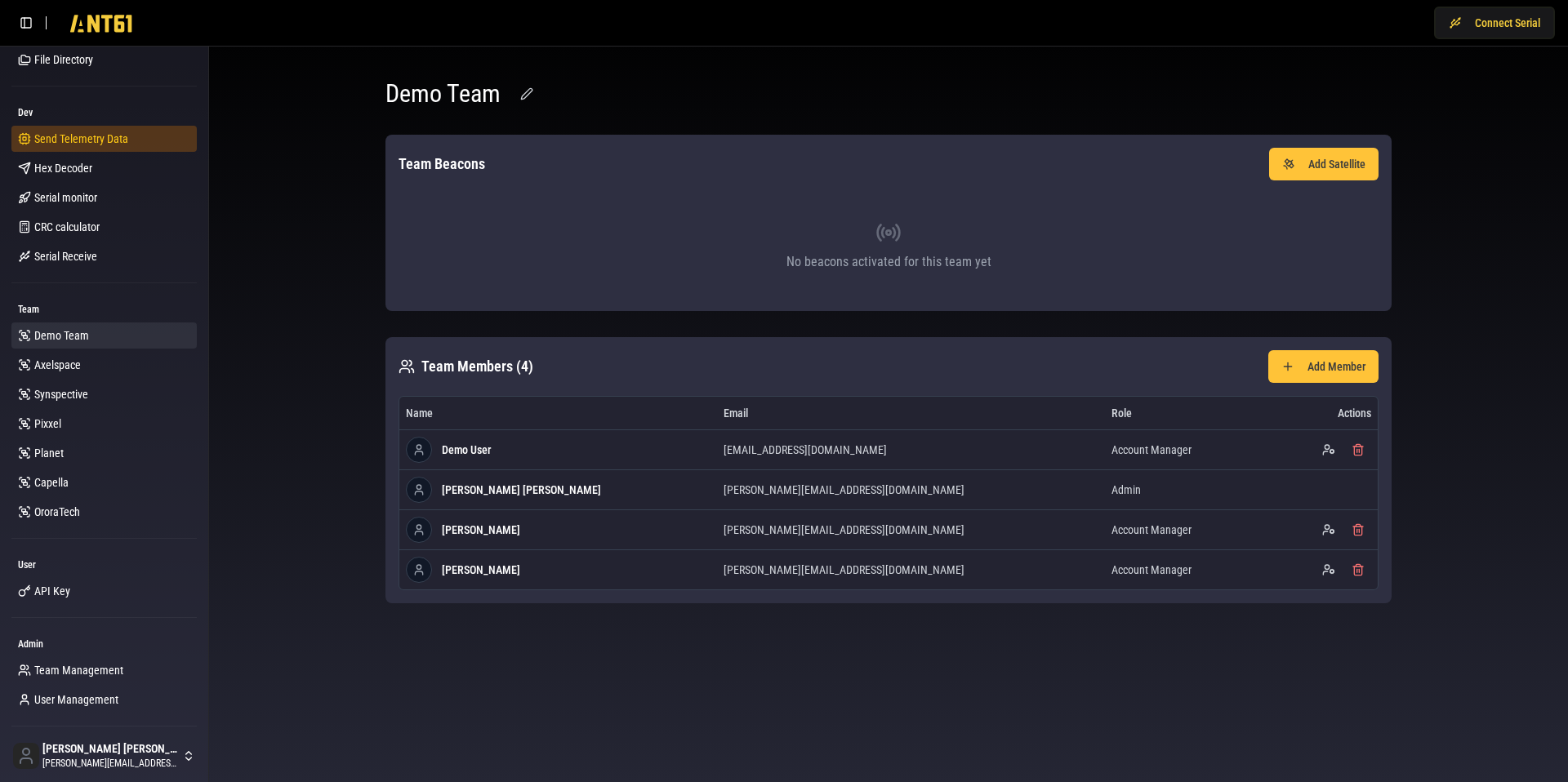
click at [99, 147] on span "Send Telemetry Data" at bounding box center [80, 138] width 94 height 16
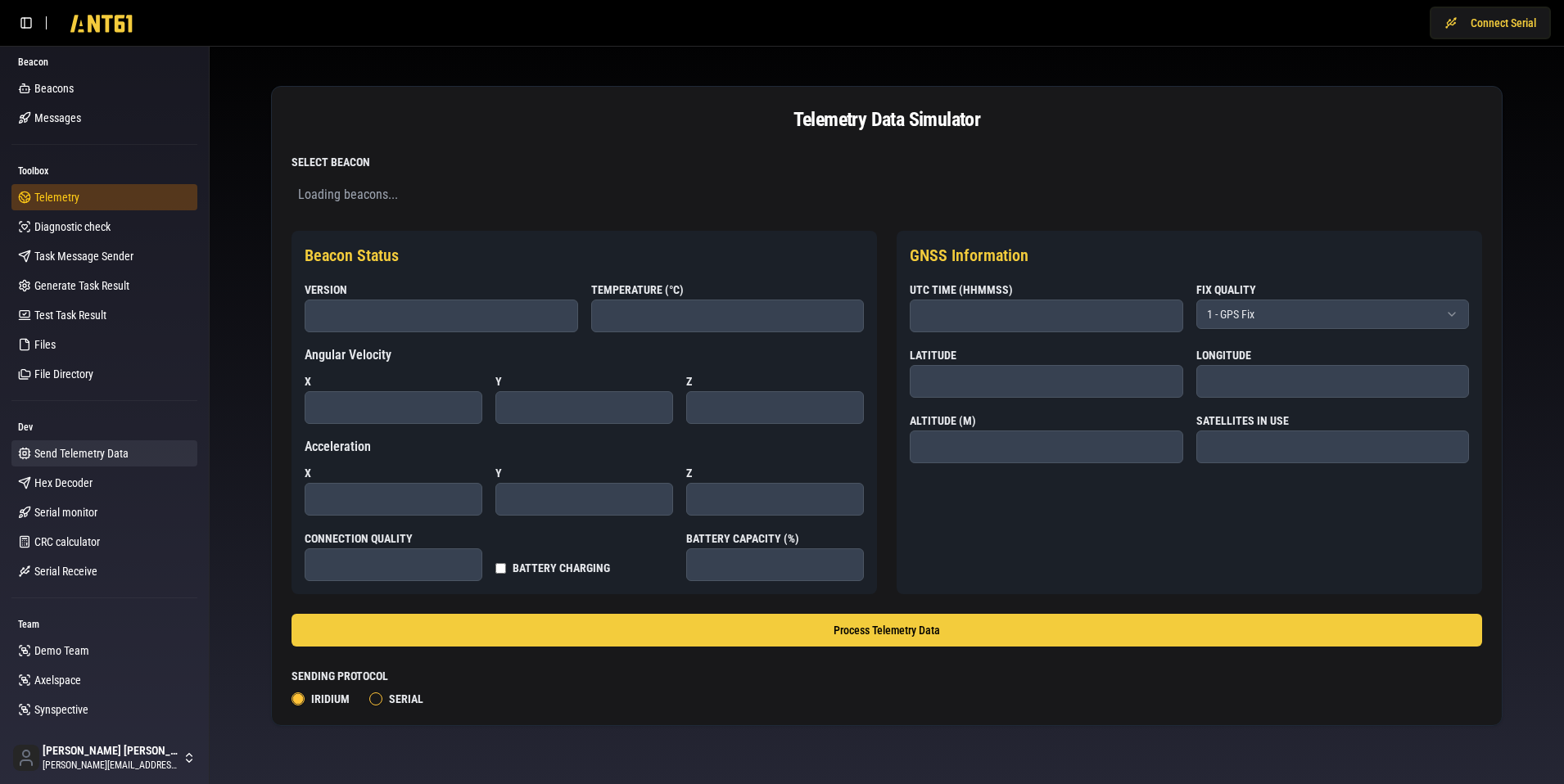
click at [77, 203] on link "Telemetry" at bounding box center [104, 197] width 186 height 26
